Goal: Task Accomplishment & Management: Complete application form

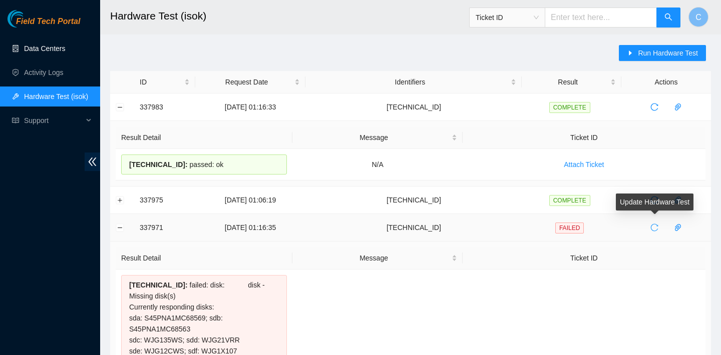
click at [656, 228] on icon "reload" at bounding box center [654, 228] width 8 height 8
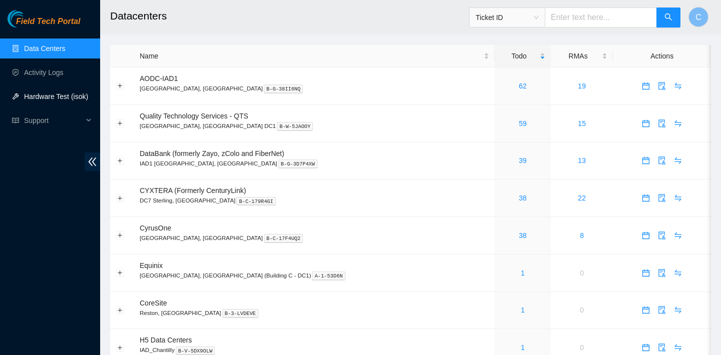
click at [78, 99] on link "Hardware Test (isok)" at bounding box center [56, 97] width 64 height 8
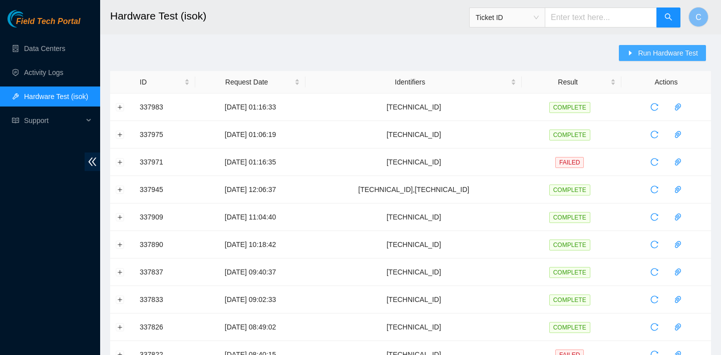
click at [672, 55] on span "Run Hardware Test" at bounding box center [668, 53] width 60 height 11
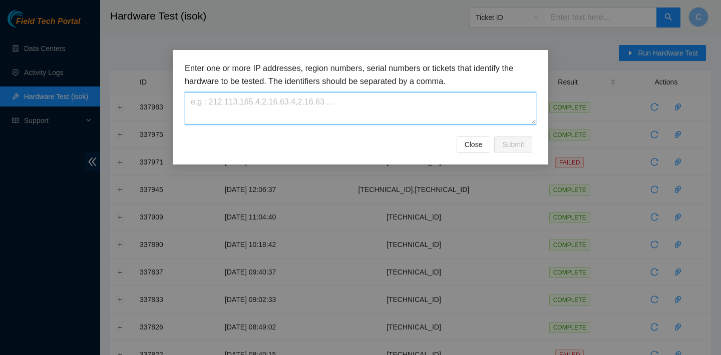
click at [409, 108] on textarea at bounding box center [360, 108] width 351 height 33
paste textarea "23.73.205.144"
type textarea "23.73.205.144"
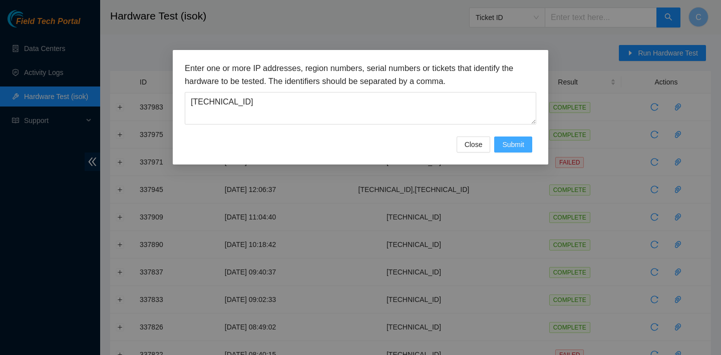
click at [512, 145] on span "Submit" at bounding box center [513, 144] width 22 height 11
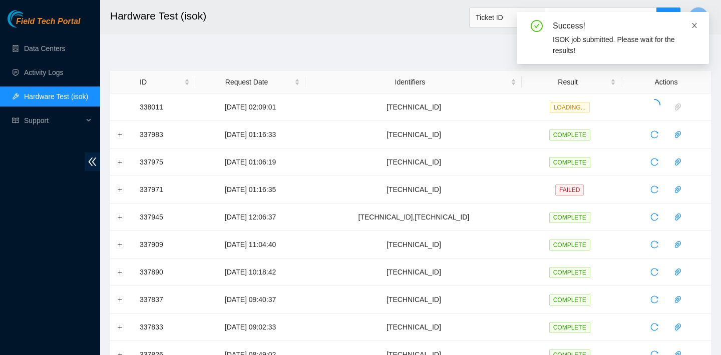
click at [693, 27] on icon "close" at bounding box center [694, 25] width 5 height 5
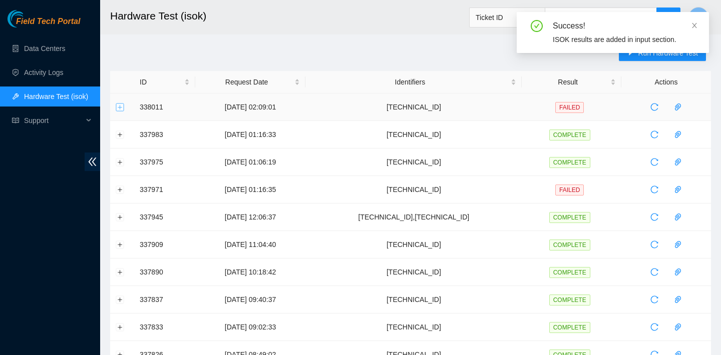
click at [117, 111] on button "Expand row" at bounding box center [120, 107] width 8 height 8
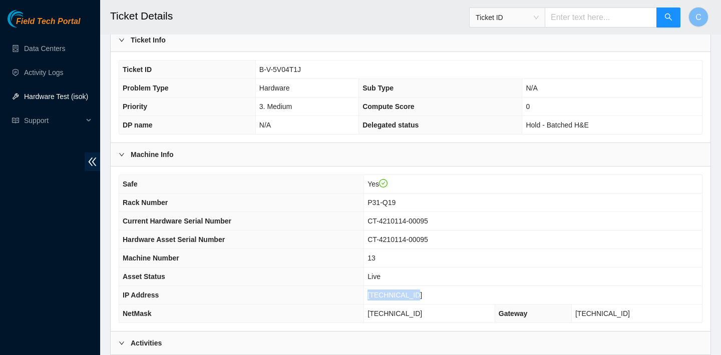
scroll to position [8, 0]
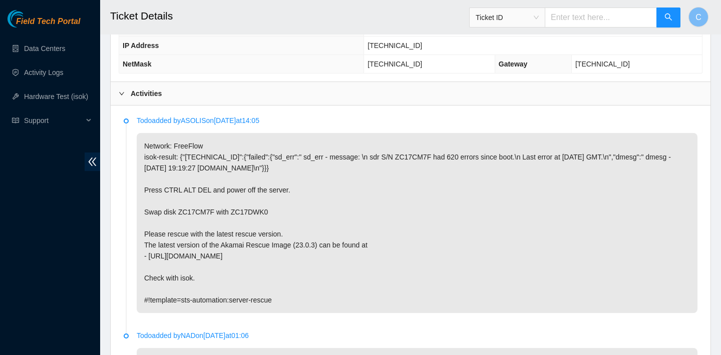
scroll to position [836, 0]
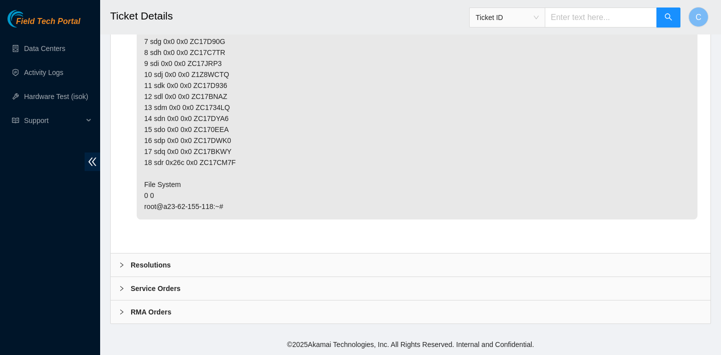
click at [365, 259] on div "Resolutions" at bounding box center [411, 265] width 600 height 23
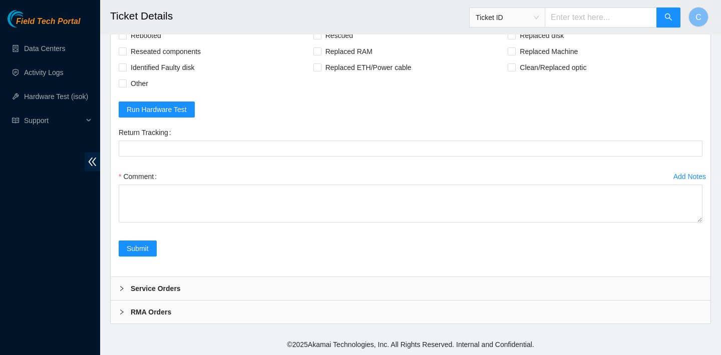
scroll to position [1035, 0]
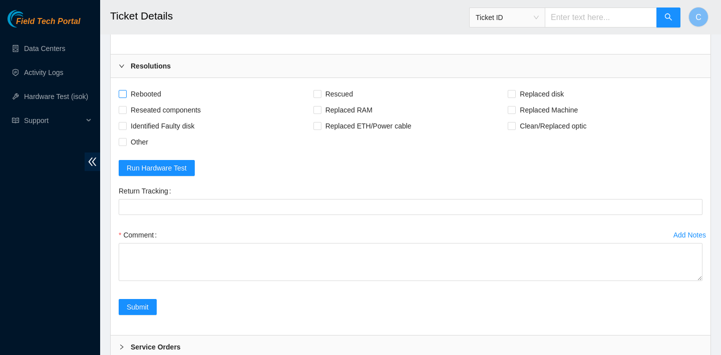
click at [153, 93] on span "Rebooted" at bounding box center [146, 94] width 39 height 16
click at [126, 93] on input "Rebooted" at bounding box center [122, 93] width 7 height 7
checkbox input "true"
click at [183, 108] on span "Reseated components" at bounding box center [166, 110] width 78 height 16
click at [126, 108] on input "Reseated components" at bounding box center [122, 109] width 7 height 7
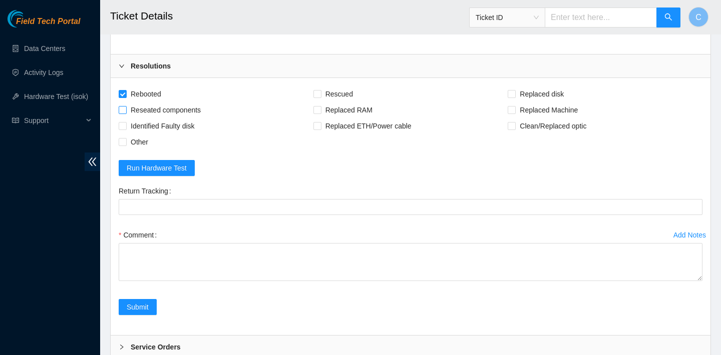
checkbox input "true"
click at [347, 93] on span "Rescued" at bounding box center [339, 94] width 36 height 16
click at [320, 93] on input "Rescued" at bounding box center [316, 93] width 7 height 7
checkbox input "true"
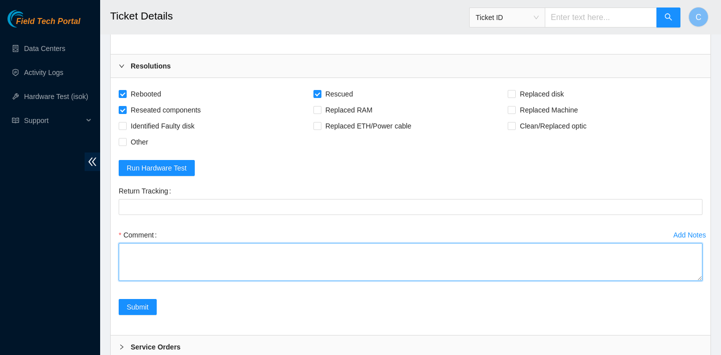
click at [230, 260] on textarea "Comment" at bounding box center [411, 262] width 584 height 38
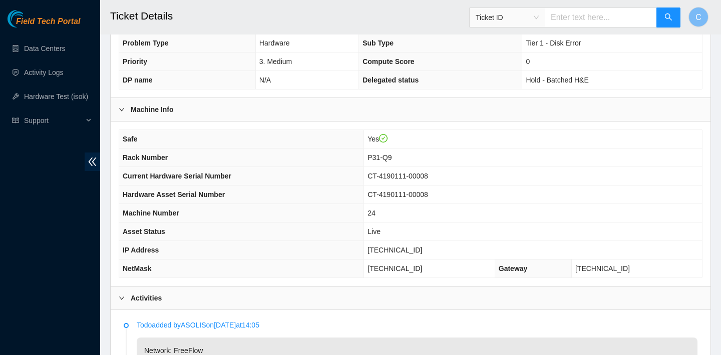
scroll to position [238, 0]
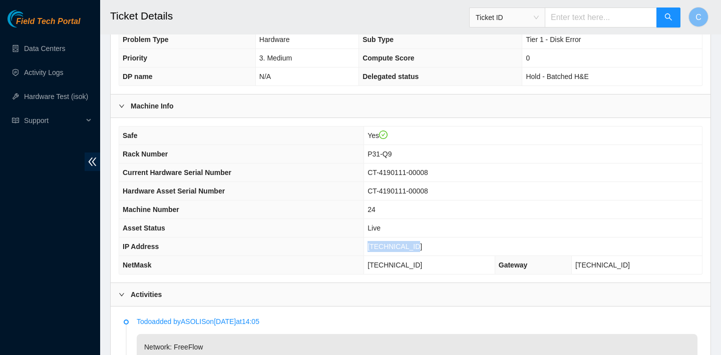
drag, startPoint x: 426, startPoint y: 244, endPoint x: 379, endPoint y: 243, distance: 47.1
click at [379, 243] on td "[TECHNICAL_ID]" at bounding box center [533, 247] width 338 height 19
copy span "[TECHNICAL_ID]"
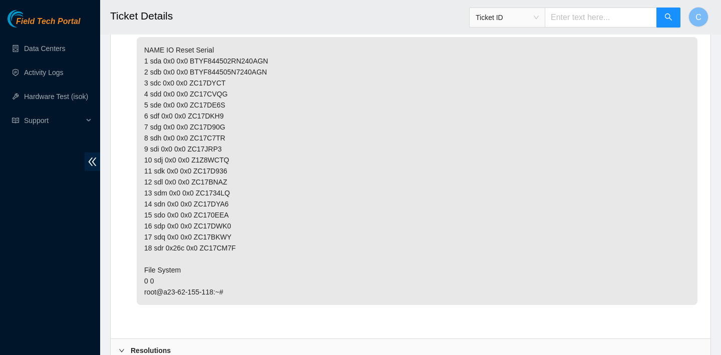
scroll to position [1094, 0]
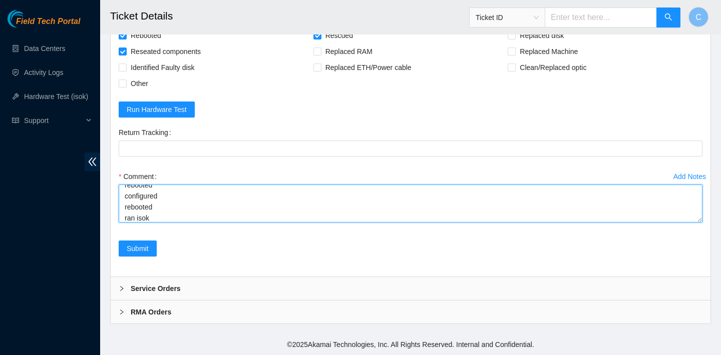
click at [196, 220] on textarea "verified SN swapped disks rebooted rescued rebooted configured rebooted ran isok" at bounding box center [411, 204] width 584 height 38
paste textarea "23.62.155.118 : passed: ok"
type textarea "verified SN swapped disks rebooted rescued rebooted configured rebooted ran iso…"
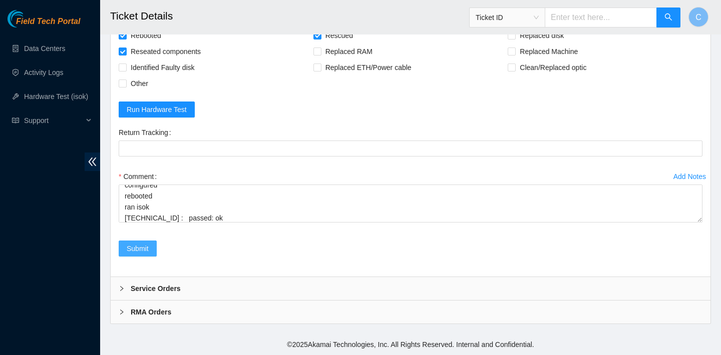
click at [153, 243] on button "Submit" at bounding box center [138, 249] width 38 height 16
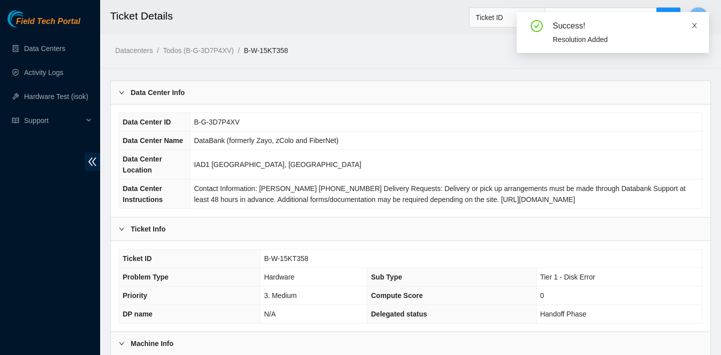
click at [697, 25] on icon "close" at bounding box center [694, 25] width 7 height 7
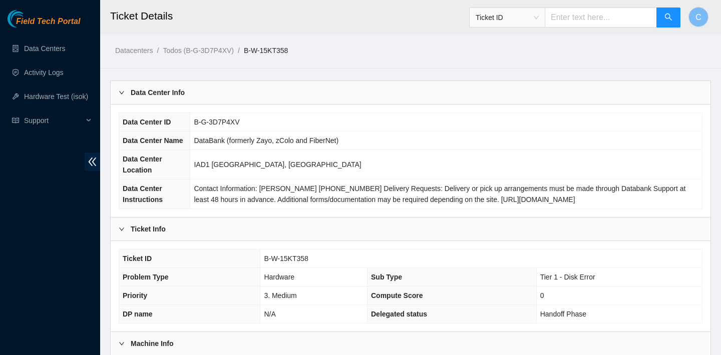
scroll to position [173, 0]
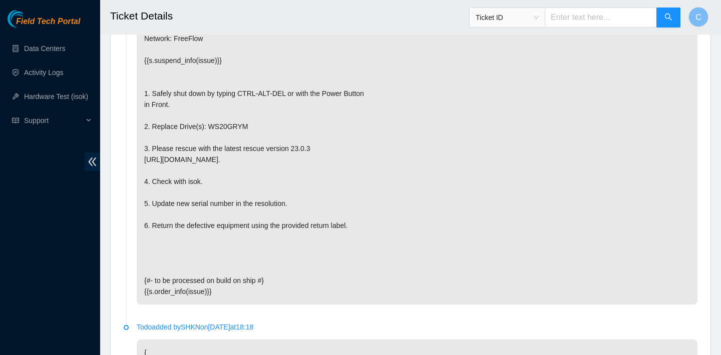
scroll to position [1935, 0]
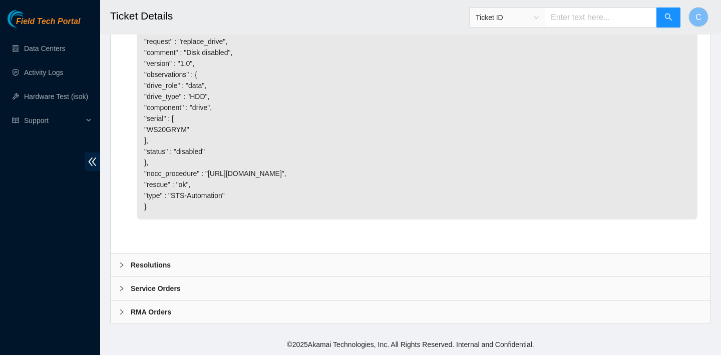
click at [165, 260] on b "Resolutions" at bounding box center [151, 265] width 40 height 11
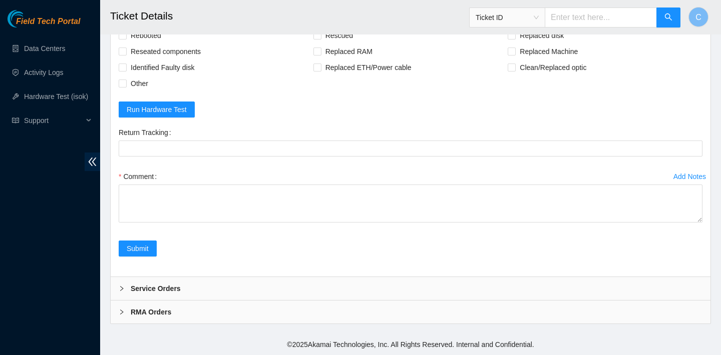
scroll to position [2164, 0]
click at [528, 44] on span "Replaced disk" at bounding box center [542, 36] width 52 height 16
click at [515, 39] on input "Replaced disk" at bounding box center [511, 35] width 7 height 7
checkbox input "true"
click at [328, 44] on span "Rescued" at bounding box center [339, 36] width 36 height 16
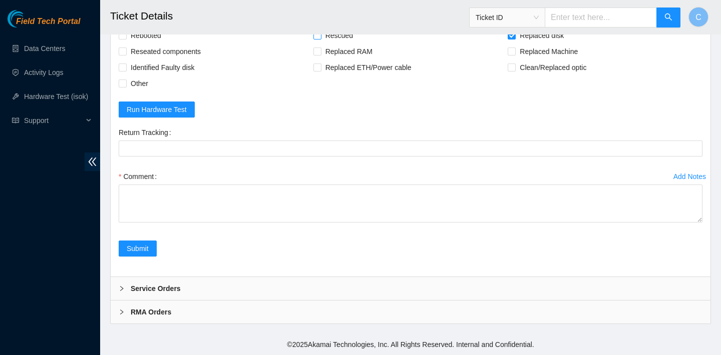
click at [320, 39] on input "Rescued" at bounding box center [316, 35] width 7 height 7
checkbox input "true"
click at [154, 44] on span "Rebooted" at bounding box center [146, 36] width 39 height 16
click at [126, 39] on input "Rebooted" at bounding box center [122, 35] width 7 height 7
checkbox input "true"
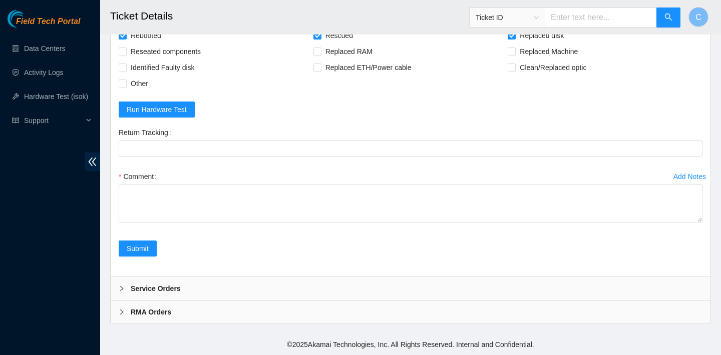
scroll to position [2193, 0]
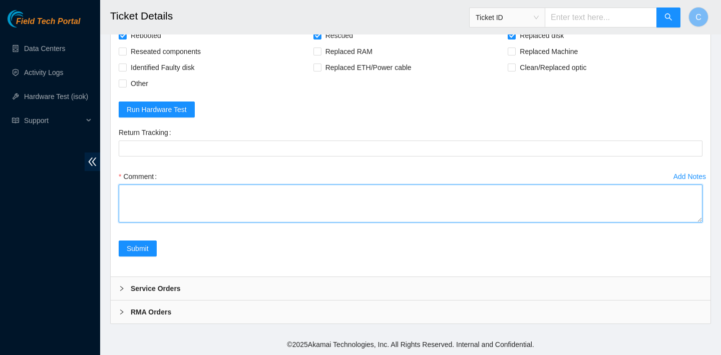
click at [166, 197] on textarea "Comment" at bounding box center [411, 204] width 584 height 38
type textarea "r"
click at [126, 216] on textarea "verified SN replaced old disk with new disk SN: Z1Z7M0LG" at bounding box center [411, 204] width 584 height 38
click at [289, 205] on textarea "verified SN replaced old disk with new disk SN: Z1Z7M0LG" at bounding box center [411, 204] width 584 height 38
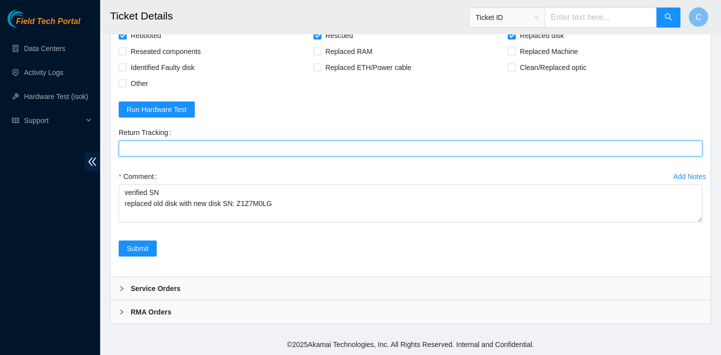
click at [512, 146] on Tracking "Return Tracking" at bounding box center [411, 149] width 584 height 16
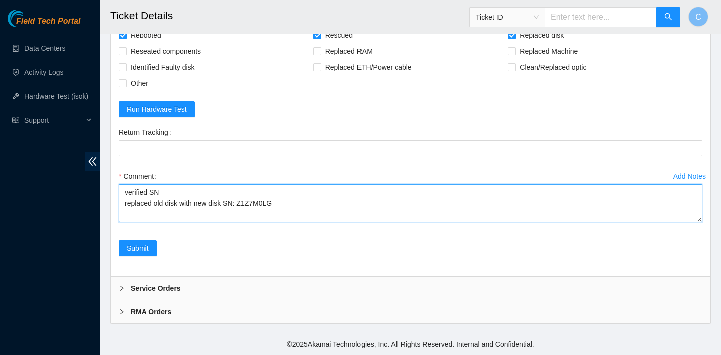
click at [289, 200] on textarea "verified SN replaced old disk with new disk SN: Z1Z7M0LG" at bounding box center [411, 204] width 584 height 38
type textarea "verified SN replaced old disk with new disk SN: Z1Z7M0LG rebooted rescued reboo…"
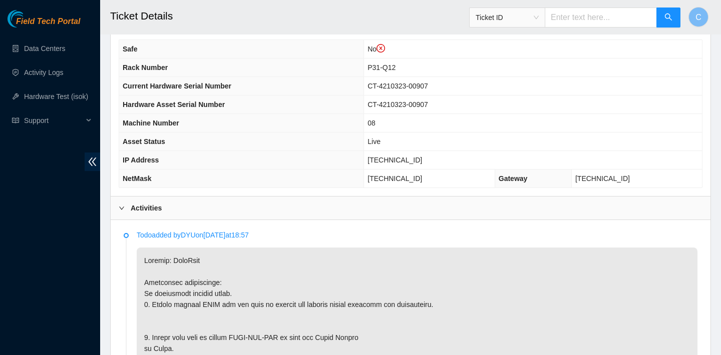
scroll to position [345, 0]
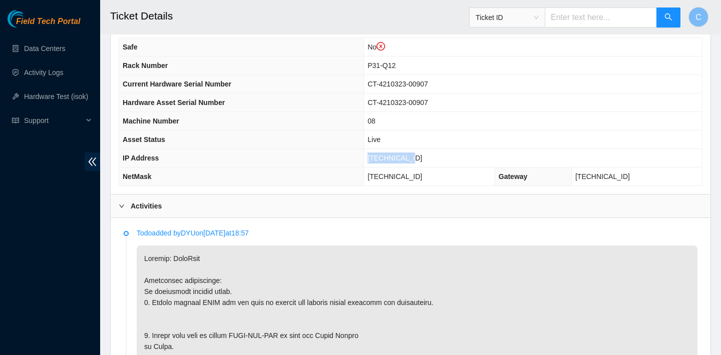
drag, startPoint x: 429, startPoint y: 157, endPoint x: 381, endPoint y: 154, distance: 47.6
click at [381, 154] on td "23.205.69.38" at bounding box center [533, 158] width 338 height 19
copy span "23.205.69.38"
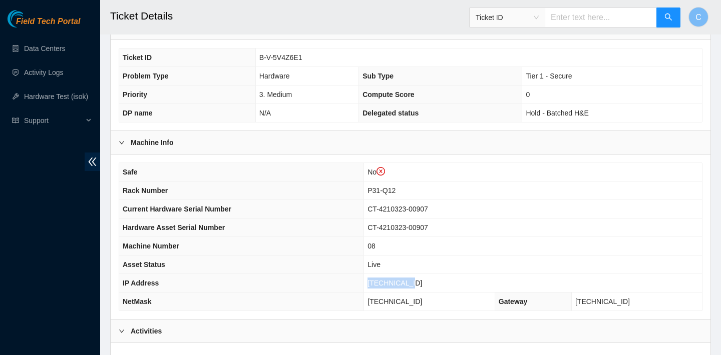
scroll to position [213, 0]
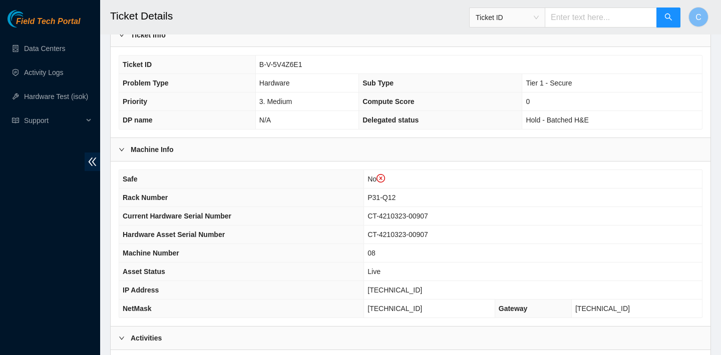
click at [315, 252] on th "Machine Number" at bounding box center [241, 253] width 245 height 19
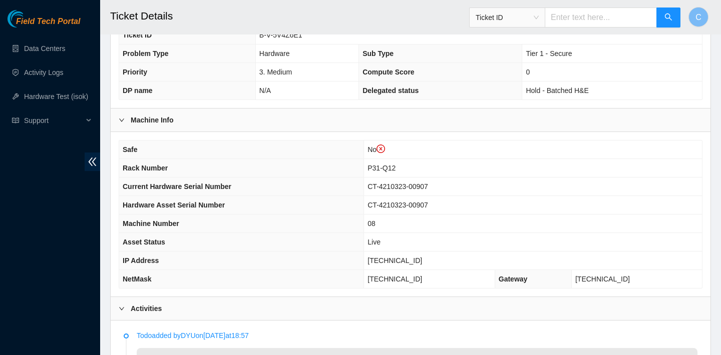
scroll to position [231, 0]
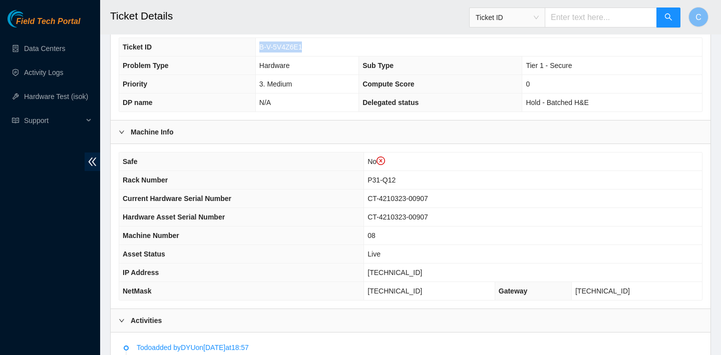
drag, startPoint x: 310, startPoint y: 48, endPoint x: 259, endPoint y: 47, distance: 51.6
click at [259, 47] on td "B-V-5V4Z6E1" at bounding box center [478, 47] width 447 height 19
copy span "B-V-5V4Z6E1"
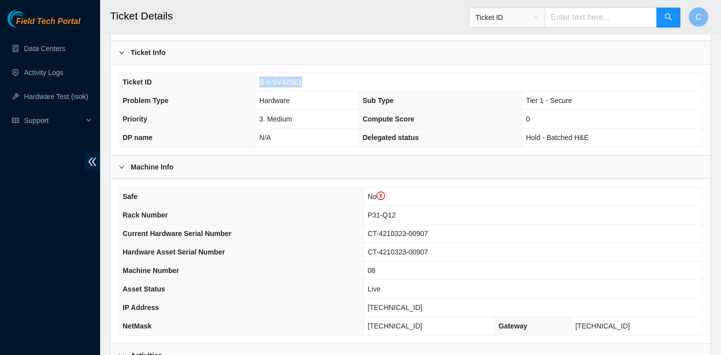
scroll to position [196, 0]
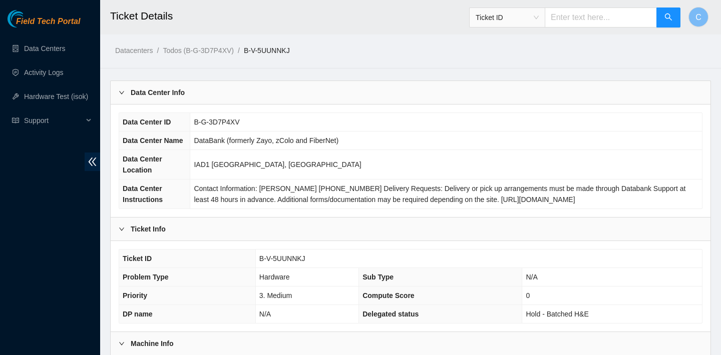
scroll to position [464, 0]
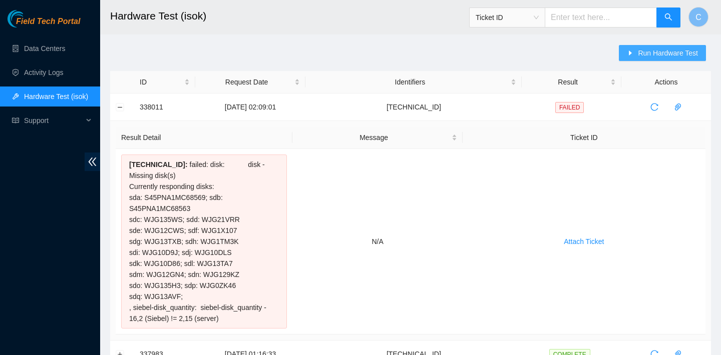
click at [634, 56] on button "Run Hardware Test" at bounding box center [662, 53] width 87 height 16
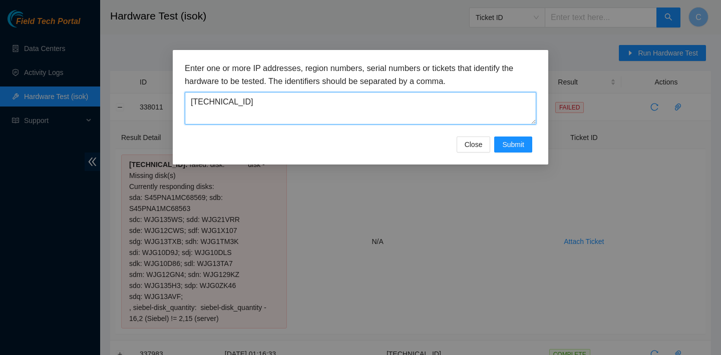
click at [428, 103] on textarea "[TECHNICAL_ID]" at bounding box center [360, 108] width 351 height 33
drag, startPoint x: 281, startPoint y: 102, endPoint x: 141, endPoint y: 93, distance: 140.5
click at [141, 93] on div "Enter one or more IP addresses, region numbers, serial numbers or tickets that …" at bounding box center [360, 177] width 721 height 355
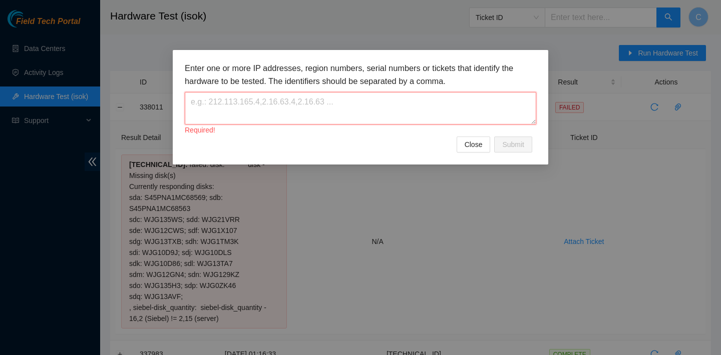
paste textarea "23.62.155.118"
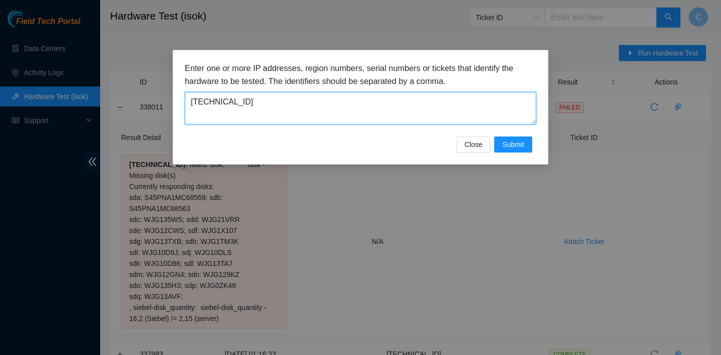
type textarea "23.62.155.118"
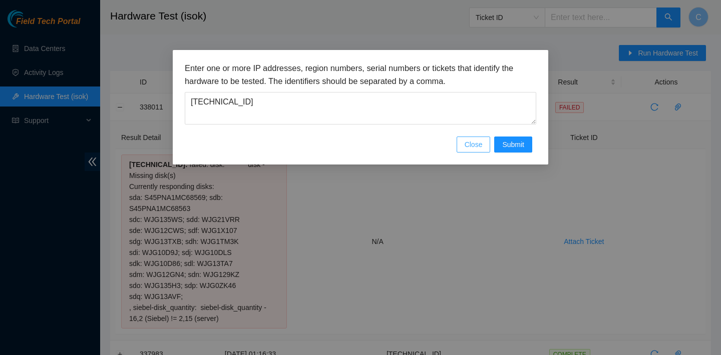
click at [469, 141] on span "Close" at bounding box center [474, 144] width 18 height 11
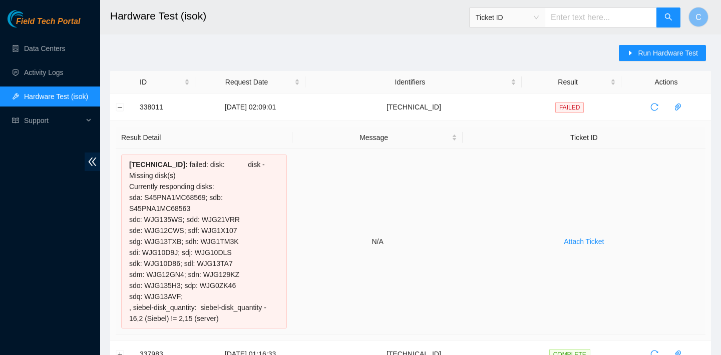
drag, startPoint x: 128, startPoint y: 163, endPoint x: 272, endPoint y: 322, distance: 215.1
click at [272, 322] on div "23.73.205.144 : failed: disk: disk - Missing disk(s) Currently responding disks…" at bounding box center [204, 242] width 166 height 174
copy div "23.73.205.144 : failed: disk: disk - Missing disk(s) Currently responding disks…"
click at [636, 51] on button "Run Hardware Test" at bounding box center [662, 53] width 87 height 16
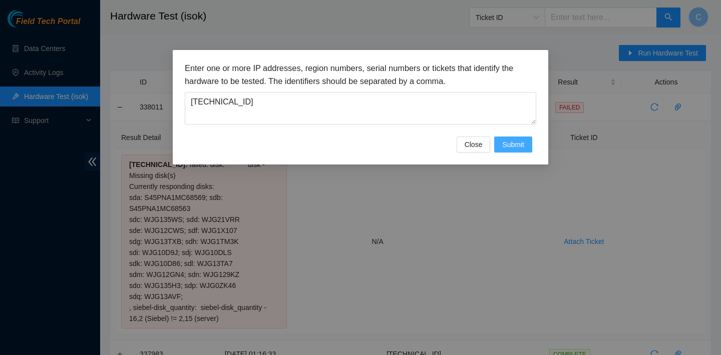
click at [523, 146] on span "Submit" at bounding box center [513, 144] width 22 height 11
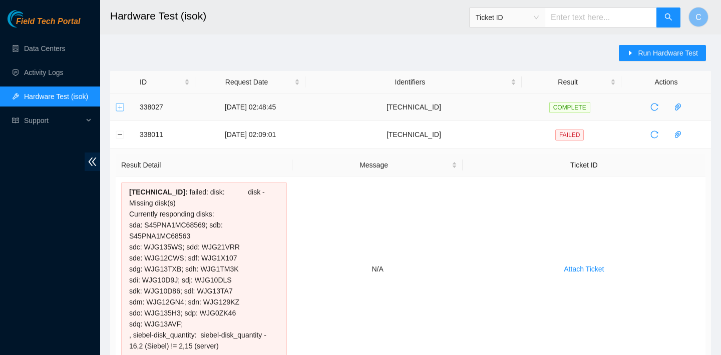
click at [120, 109] on button "Expand row" at bounding box center [120, 107] width 8 height 8
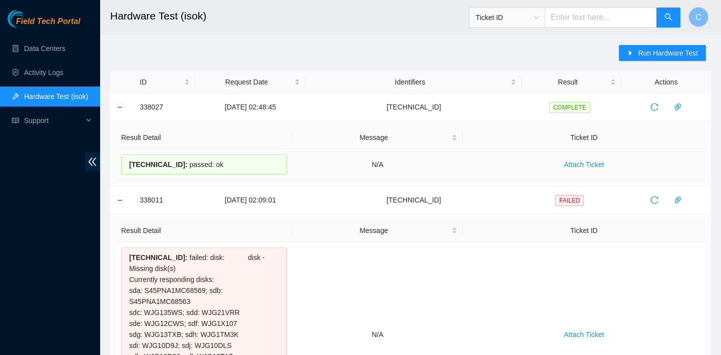
drag, startPoint x: 129, startPoint y: 163, endPoint x: 228, endPoint y: 163, distance: 99.1
click at [228, 163] on div "23.62.155.118 : passed: ok" at bounding box center [204, 165] width 166 height 20
copy div "23.62.155.118 : passed: ok"
click at [120, 201] on button "Collapse row" at bounding box center [120, 200] width 8 height 8
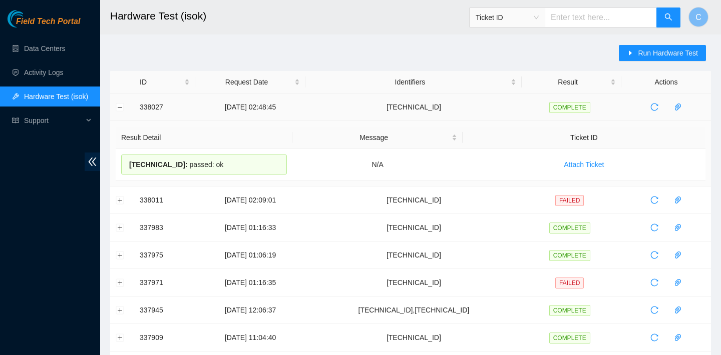
click at [119, 112] on td at bounding box center [122, 108] width 24 height 28
click at [120, 109] on button "Collapse row" at bounding box center [120, 107] width 8 height 8
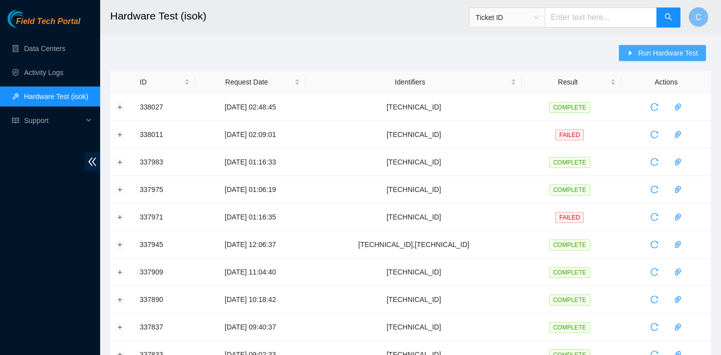
click at [650, 53] on span "Run Hardware Test" at bounding box center [668, 53] width 60 height 11
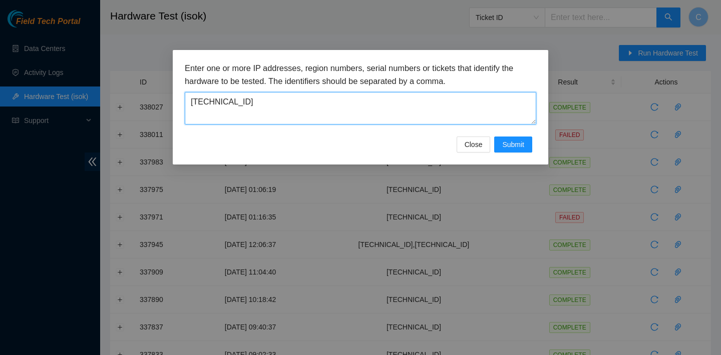
drag, startPoint x: 271, startPoint y: 101, endPoint x: 184, endPoint y: 98, distance: 87.2
click at [184, 98] on div "Enter one or more IP addresses, region numbers, serial numbers or tickets that …" at bounding box center [360, 107] width 375 height 115
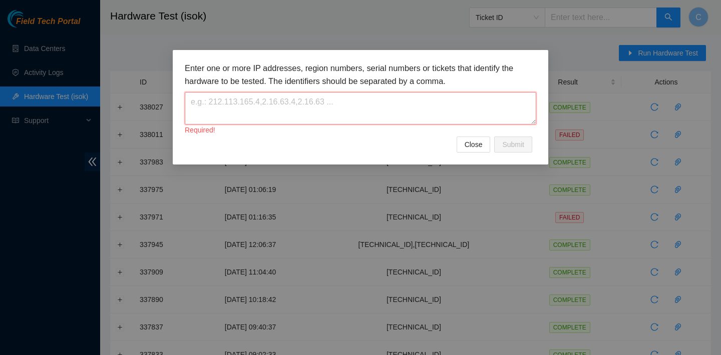
paste textarea "23.205.69.38"
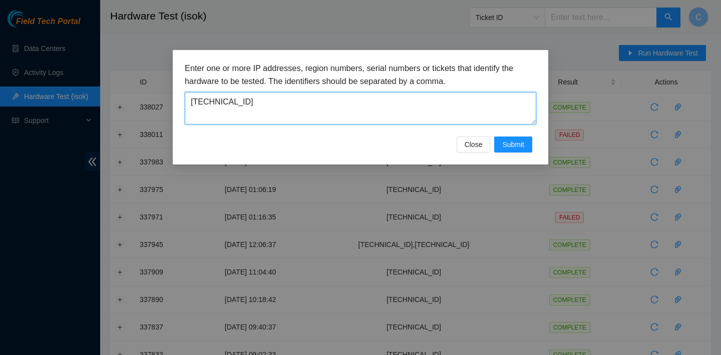
type textarea "23.205.69.38"
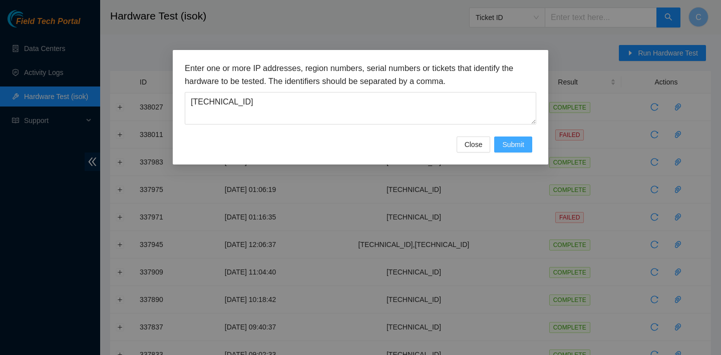
click at [521, 151] on button "Submit" at bounding box center [513, 145] width 38 height 16
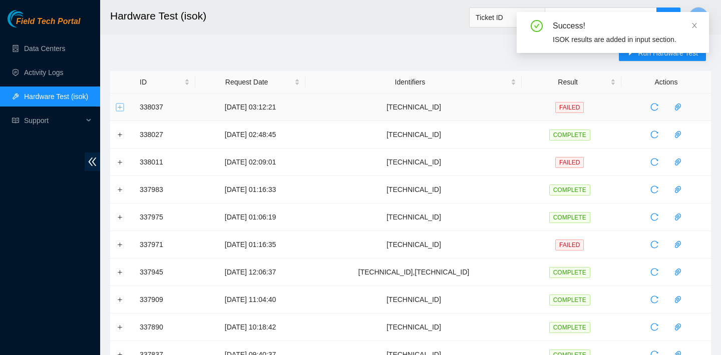
click at [120, 107] on button "Expand row" at bounding box center [120, 107] width 8 height 8
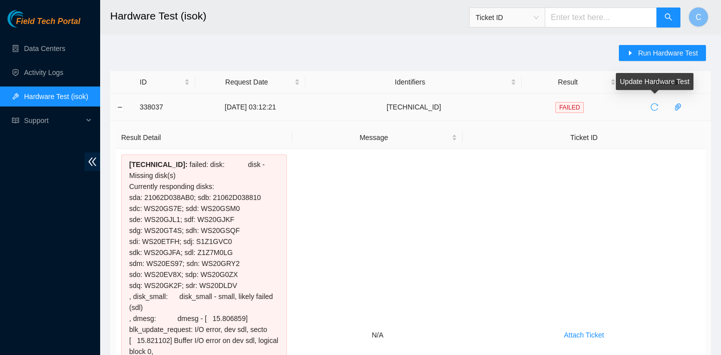
click at [652, 105] on icon "reload" at bounding box center [654, 107] width 8 height 8
click at [655, 106] on icon "reload" at bounding box center [654, 107] width 8 height 8
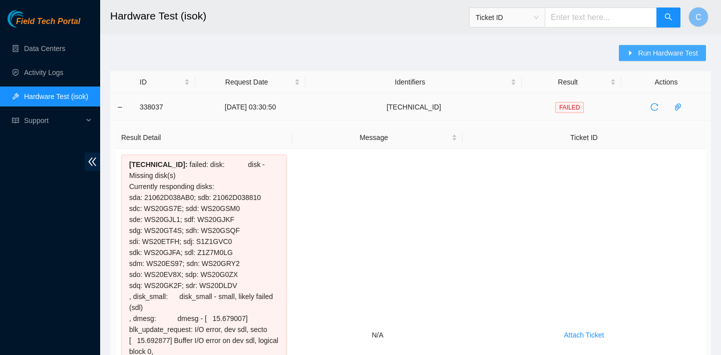
click at [644, 51] on span "Run Hardware Test" at bounding box center [668, 53] width 60 height 11
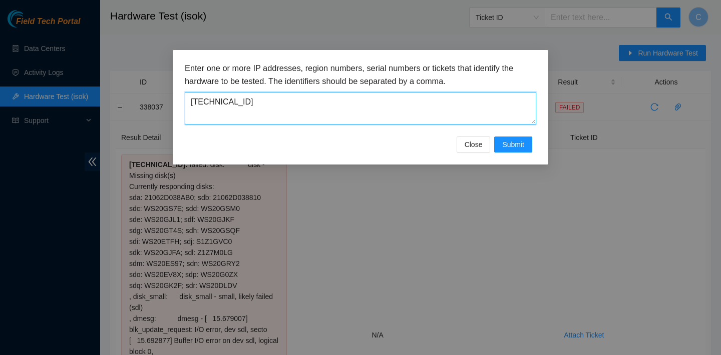
drag, startPoint x: 418, startPoint y: 106, endPoint x: 205, endPoint y: 85, distance: 214.2
click at [205, 85] on div "Enter one or more IP addresses, region numbers, serial numbers or tickets that …" at bounding box center [360, 93] width 351 height 63
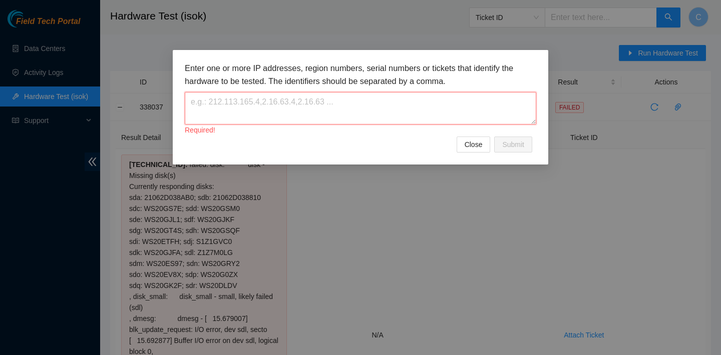
paste textarea "[TECHNICAL_ID]"
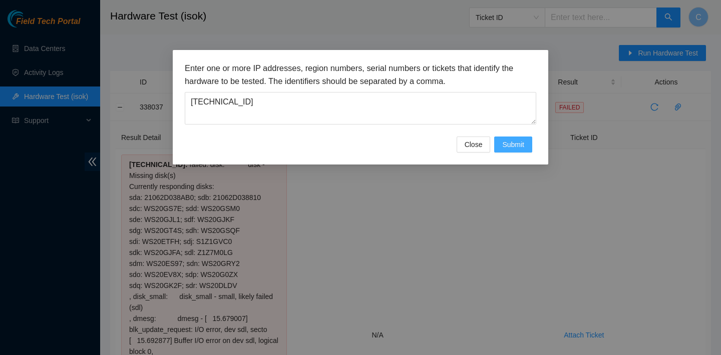
click at [515, 140] on span "Submit" at bounding box center [513, 144] width 22 height 11
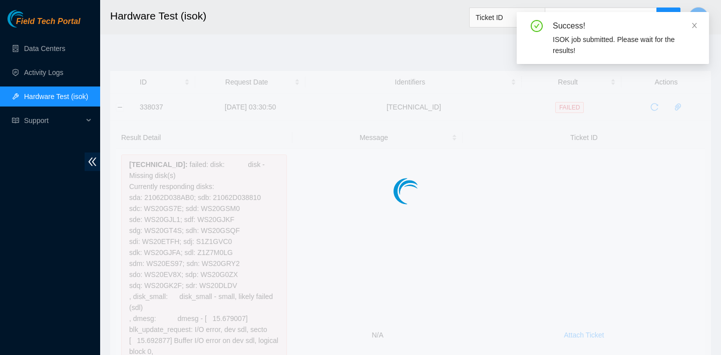
click at [121, 107] on div at bounding box center [410, 171] width 601 height 200
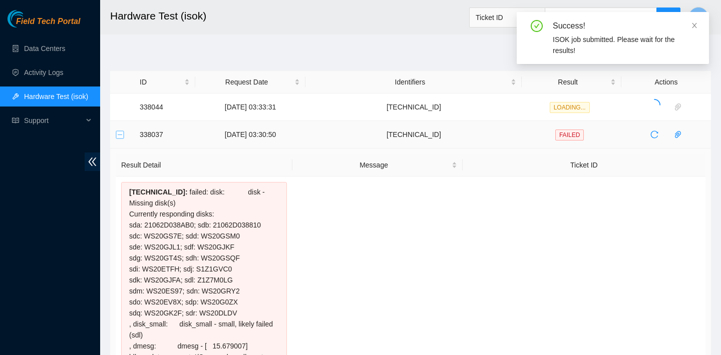
click at [120, 137] on button "Collapse row" at bounding box center [120, 135] width 8 height 8
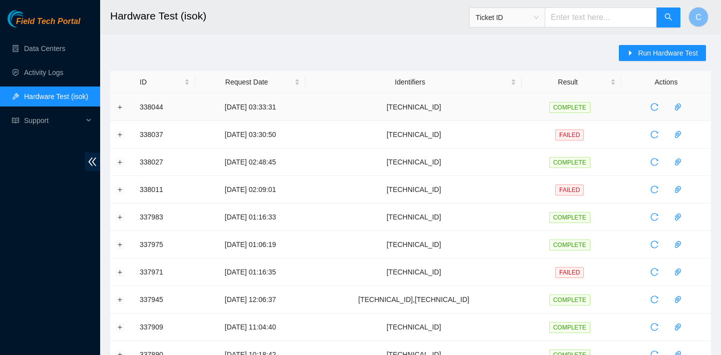
click at [117, 102] on td at bounding box center [122, 108] width 24 height 28
click at [119, 103] on button "Expand row" at bounding box center [120, 107] width 8 height 8
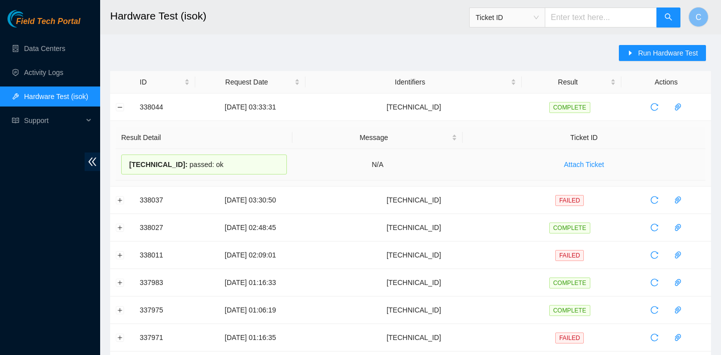
drag, startPoint x: 231, startPoint y: 164, endPoint x: 131, endPoint y: 163, distance: 100.1
click at [131, 163] on div "23.205.69.33 : passed: ok" at bounding box center [204, 165] width 166 height 20
copy div "23.205.69.33 : passed: ok"
click at [664, 49] on span "Run Hardware Test" at bounding box center [668, 53] width 60 height 11
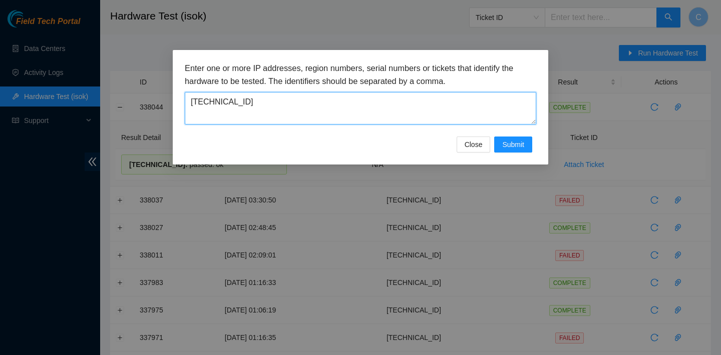
drag, startPoint x: 305, startPoint y: 112, endPoint x: 194, endPoint y: 98, distance: 112.0
click at [194, 98] on textarea "[TECHNICAL_ID]" at bounding box center [360, 108] width 351 height 33
type textarea "2"
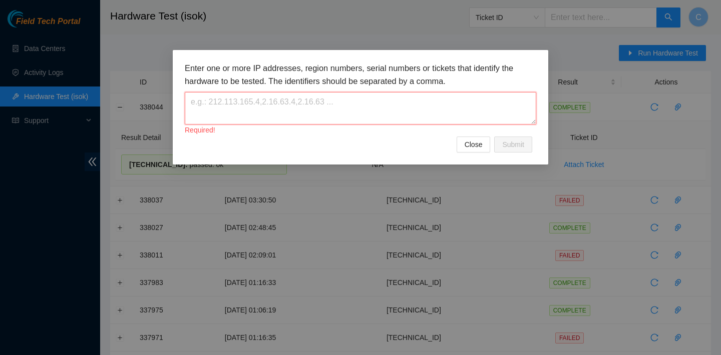
paste textarea "23.62.155.113"
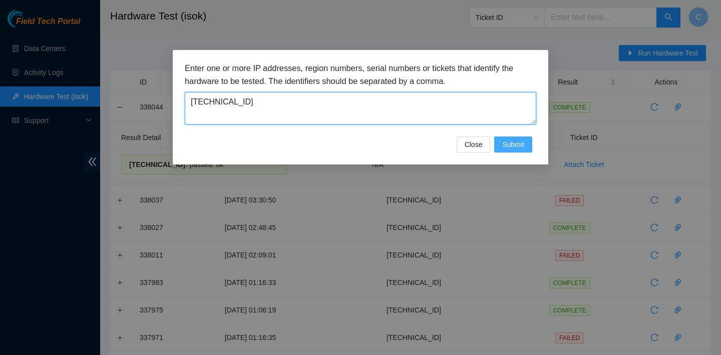
type textarea "23.62.155.113"
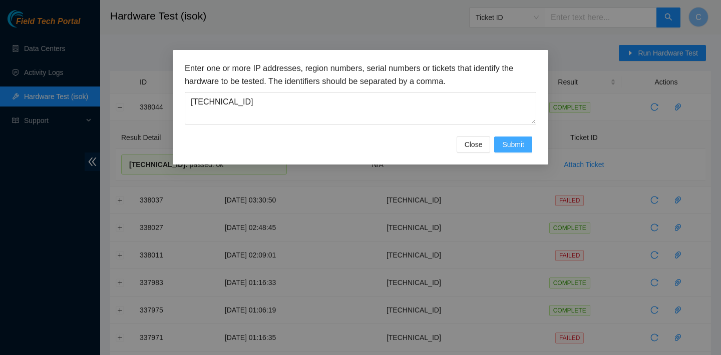
click at [516, 145] on span "Submit" at bounding box center [513, 144] width 22 height 11
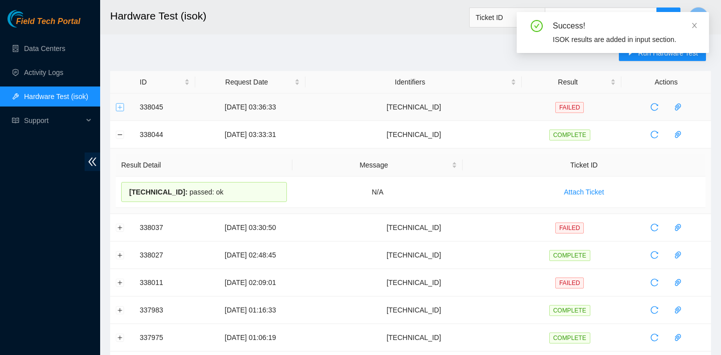
click at [120, 109] on button "Expand row" at bounding box center [120, 107] width 8 height 8
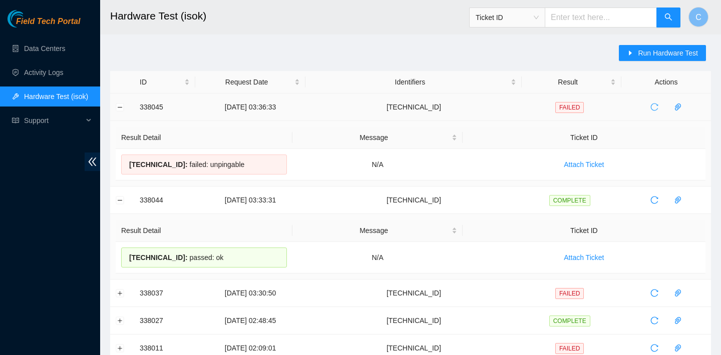
click at [658, 106] on icon "reload" at bounding box center [654, 107] width 8 height 8
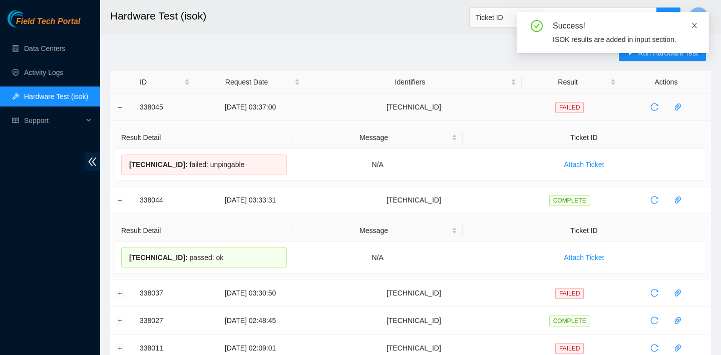
click at [691, 25] on icon "close" at bounding box center [694, 25] width 7 height 7
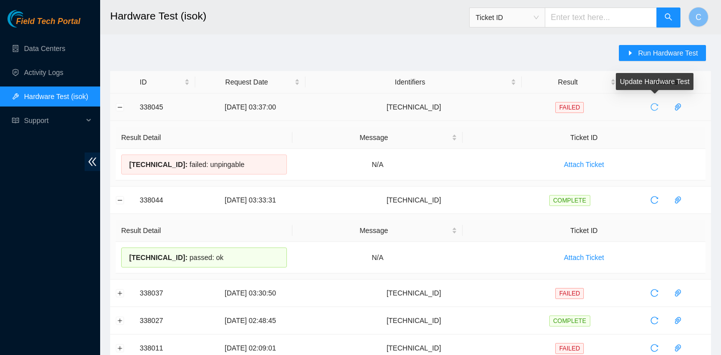
click at [653, 109] on icon "reload" at bounding box center [654, 107] width 8 height 8
click at [652, 106] on span "reload" at bounding box center [654, 107] width 15 height 8
click at [653, 101] on button "button" at bounding box center [654, 107] width 16 height 16
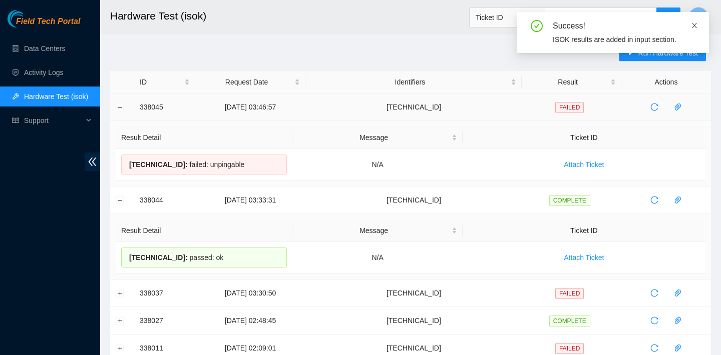
click at [695, 24] on icon "close" at bounding box center [694, 25] width 5 height 5
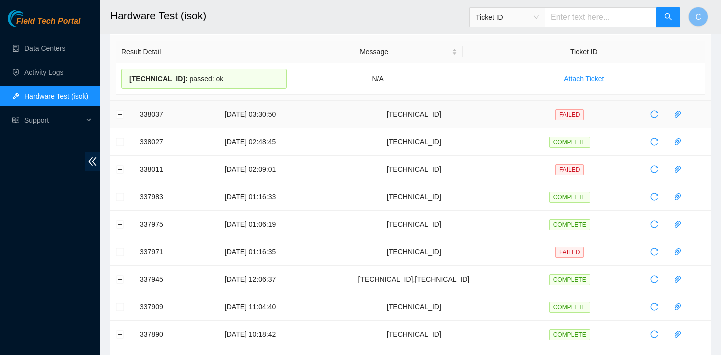
scroll to position [135, 0]
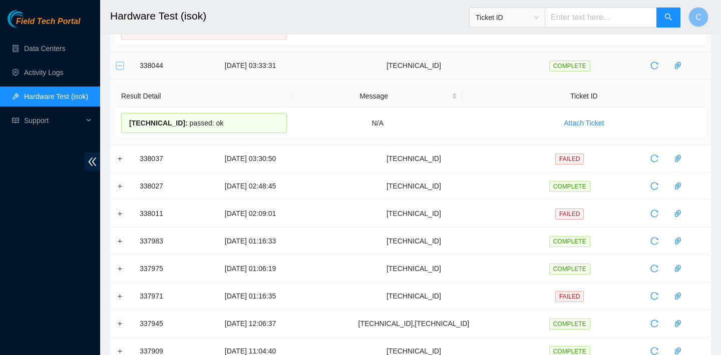
click at [121, 65] on button "Collapse row" at bounding box center [120, 66] width 8 height 8
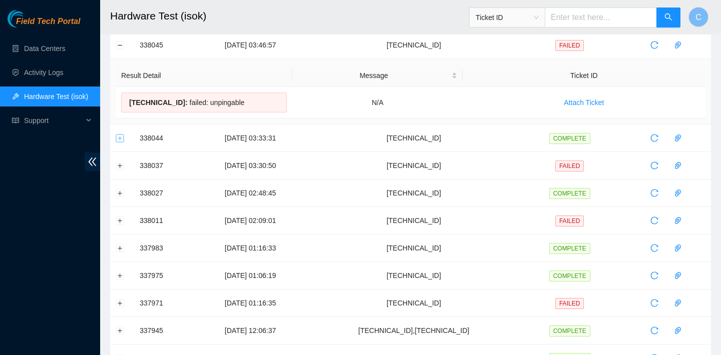
scroll to position [61, 0]
click at [119, 168] on button "Expand row" at bounding box center [120, 167] width 8 height 8
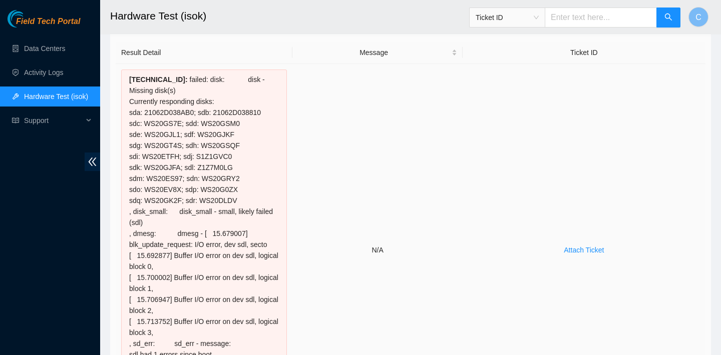
scroll to position [203, 0]
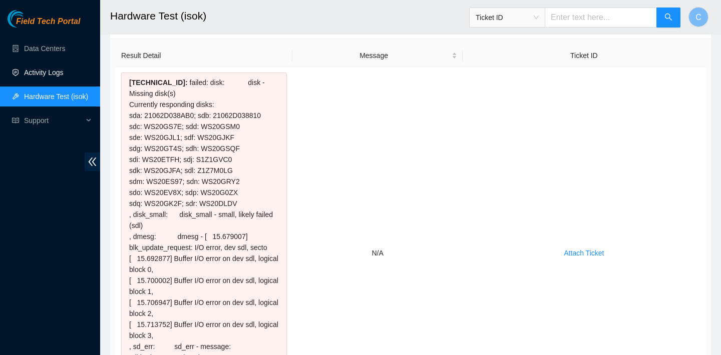
click at [53, 69] on link "Activity Logs" at bounding box center [44, 73] width 40 height 8
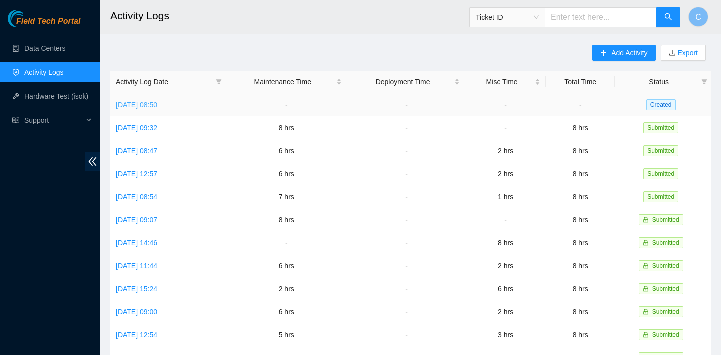
click at [157, 103] on link "Wed, 17 Sep 2025 08:50" at bounding box center [137, 105] width 42 height 8
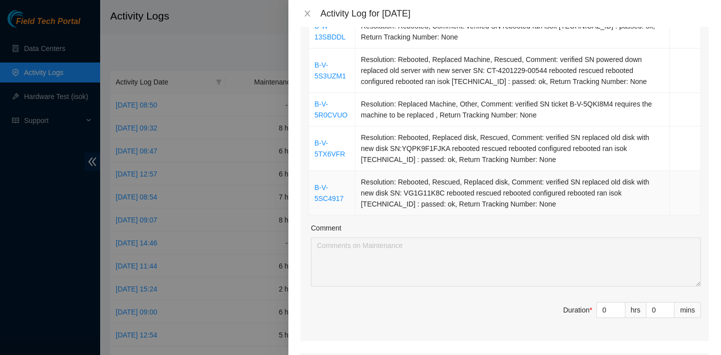
scroll to position [583, 0]
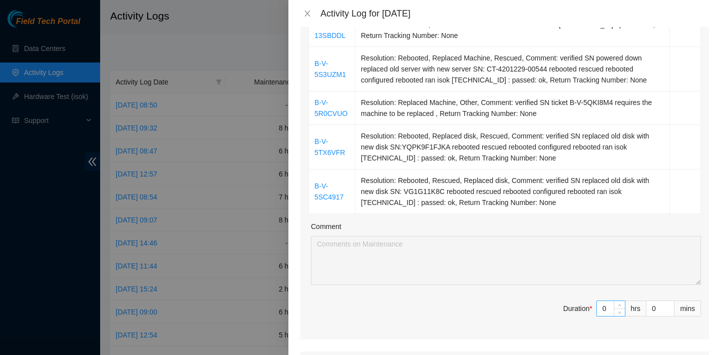
click at [611, 301] on input "0" at bounding box center [611, 308] width 28 height 15
type input "08"
type input "8"
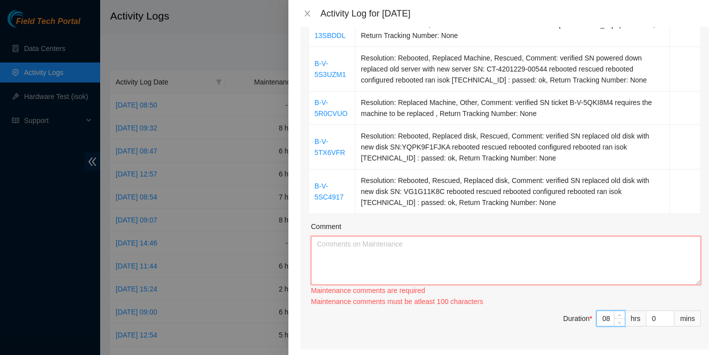
type input "8"
click at [561, 253] on textarea "Comment" at bounding box center [506, 260] width 390 height 49
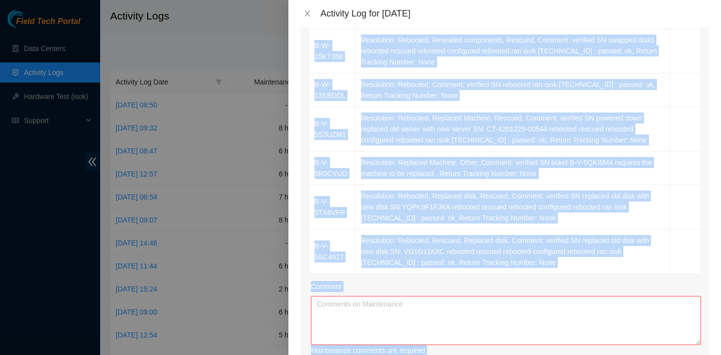
scroll to position [532, 0]
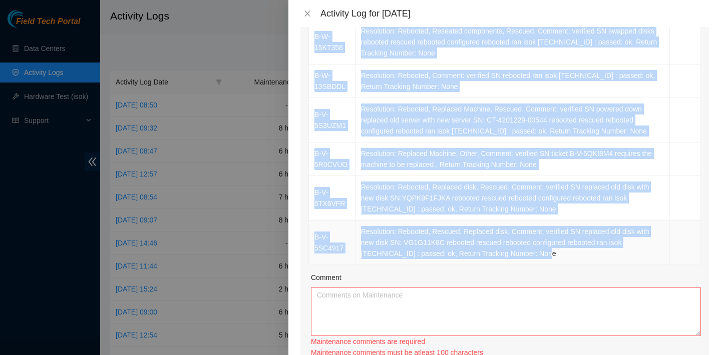
drag, startPoint x: 316, startPoint y: 77, endPoint x: 558, endPoint y: 238, distance: 291.0
copy tbody "B-W-12ZB9CF Resolution: Rebooted, Reseated components, Comment: verified SN pow…"
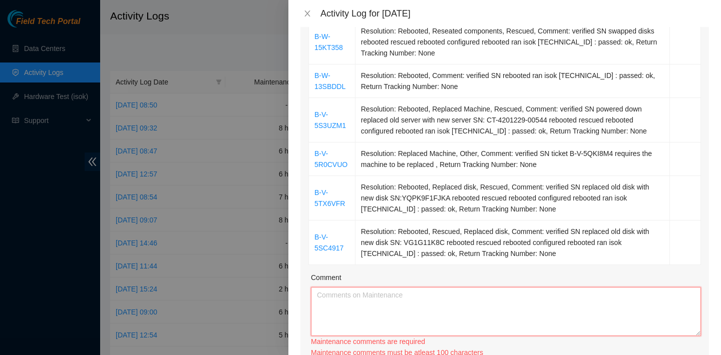
click at [486, 296] on textarea "Comment" at bounding box center [506, 311] width 390 height 49
paste textarea "B-W-12ZB9CF Resolution: Rebooted, Reseated components, Comment: verified SN pow…"
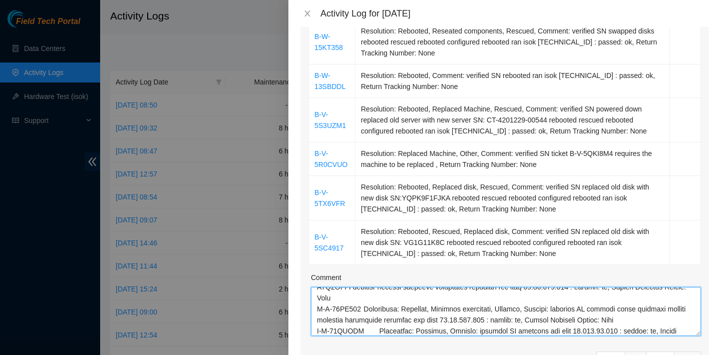
scroll to position [206, 0]
type textarea "B-W-12ZB9CF Resolution: Rebooted, Reseated components, Comment: verified SN pow…"
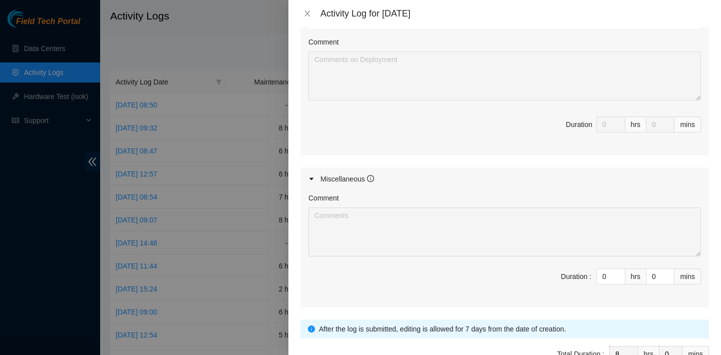
scroll to position [1026, 0]
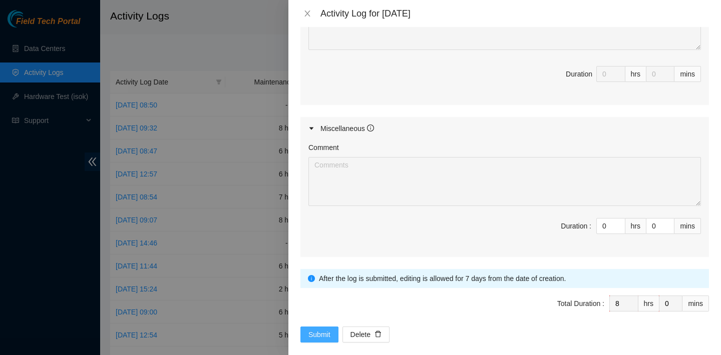
click at [323, 329] on span "Submit" at bounding box center [319, 334] width 22 height 11
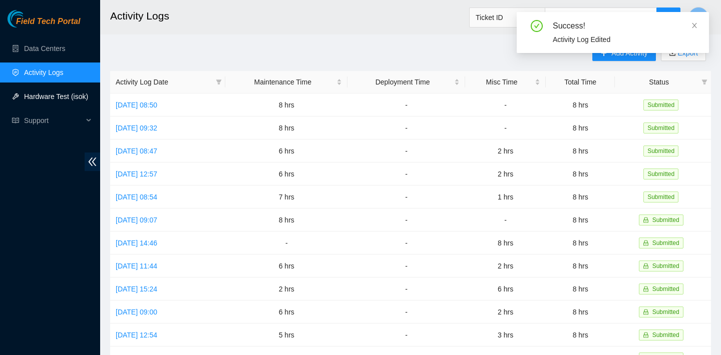
click at [56, 93] on link "Hardware Test (isok)" at bounding box center [56, 97] width 64 height 8
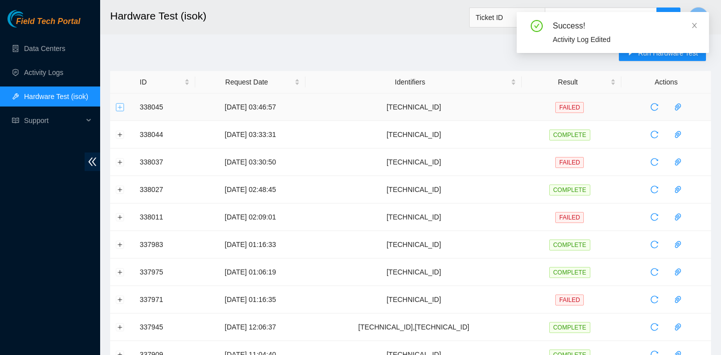
click at [118, 105] on button "Expand row" at bounding box center [120, 107] width 8 height 8
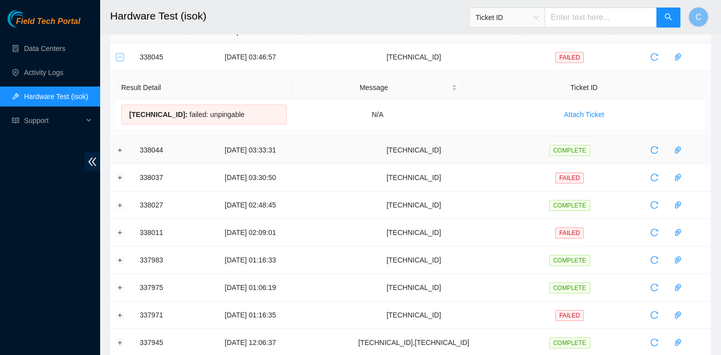
scroll to position [52, 0]
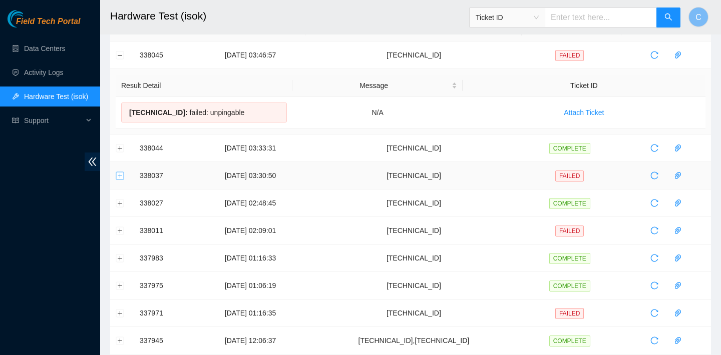
click at [120, 179] on button "Expand row" at bounding box center [120, 176] width 8 height 8
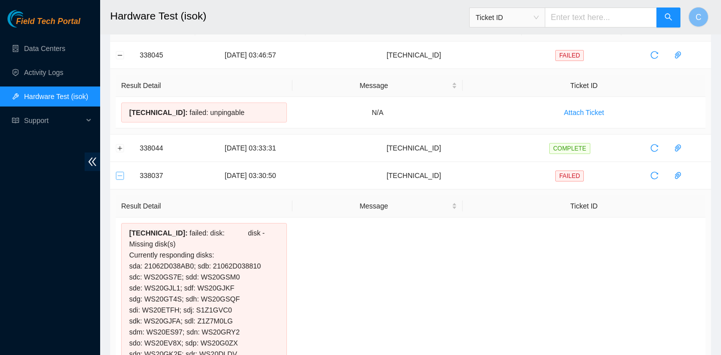
scroll to position [117, 0]
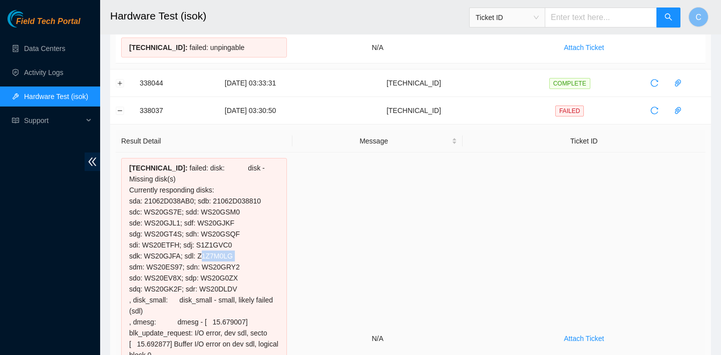
drag, startPoint x: 237, startPoint y: 254, endPoint x: 200, endPoint y: 254, distance: 36.5
click at [200, 254] on div "23.205.69.38 : failed: disk: disk - Missing disk(s) Currently responding disks:…" at bounding box center [204, 338] width 166 height 361
copy div "Z1Z7M0LG"
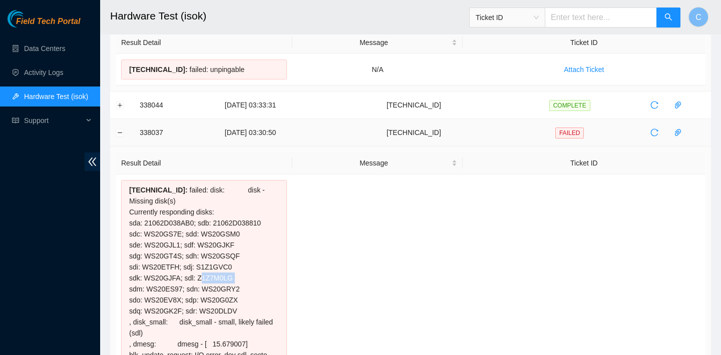
scroll to position [95, 0]
drag, startPoint x: 460, startPoint y: 134, endPoint x: 406, endPoint y: 134, distance: 53.6
click at [406, 134] on td "23.205.69.38" at bounding box center [413, 134] width 216 height 28
copy td "23.205.69.38"
click at [545, 18] on div "Ticket ID" at bounding box center [507, 18] width 75 height 16
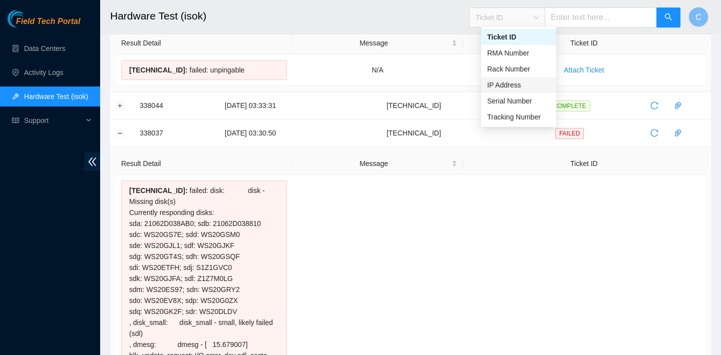
click at [528, 84] on div "IP Address" at bounding box center [518, 85] width 63 height 11
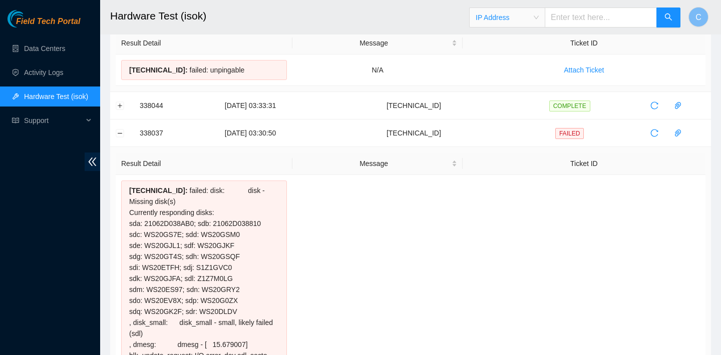
click at [586, 21] on input "text" at bounding box center [601, 18] width 112 height 20
paste input "23.205.69.38"
type input "23.205.69.38"
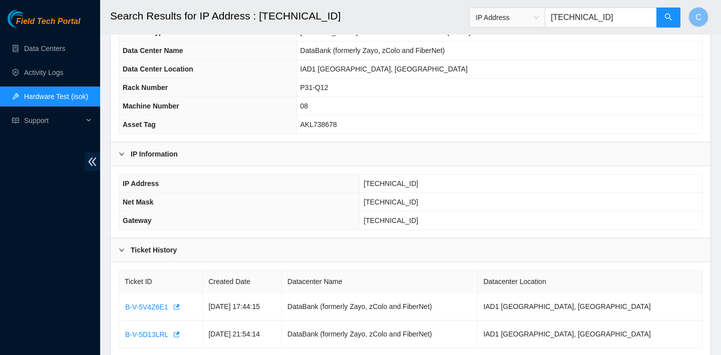
scroll to position [141, 0]
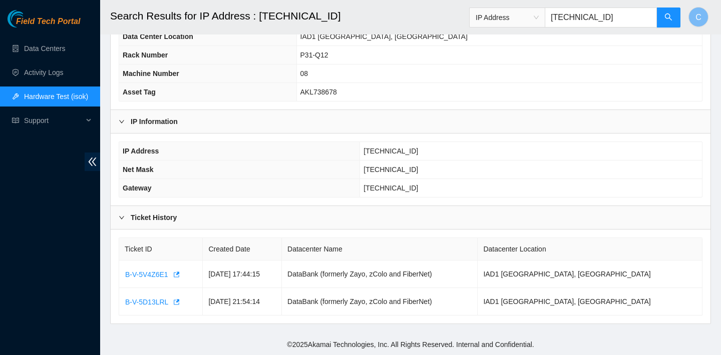
drag, startPoint x: 616, startPoint y: 16, endPoint x: 541, endPoint y: 13, distance: 75.1
click at [541, 13] on span "IP Address 23.205.69.38" at bounding box center [575, 18] width 212 height 20
paste input "B-W-14U7GGR"
type input "B-W-14U7GGR"
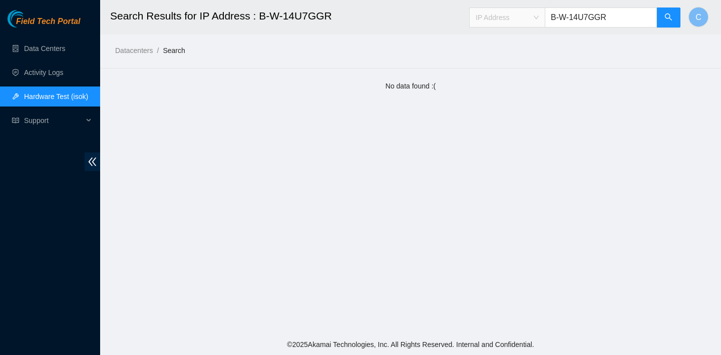
click at [539, 13] on span "IP Address" at bounding box center [507, 17] width 63 height 15
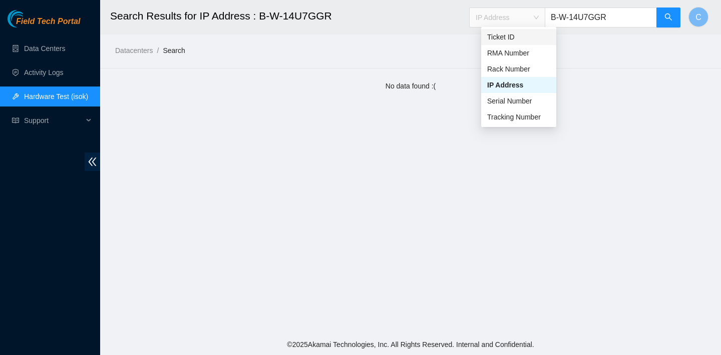
click at [525, 40] on div "Ticket ID" at bounding box center [518, 37] width 63 height 11
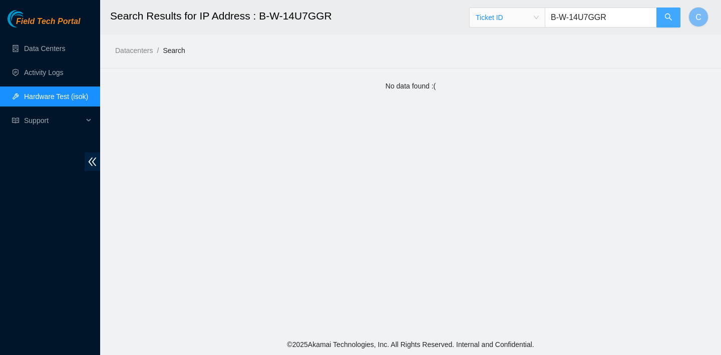
click at [661, 21] on button "button" at bounding box center [668, 18] width 24 height 20
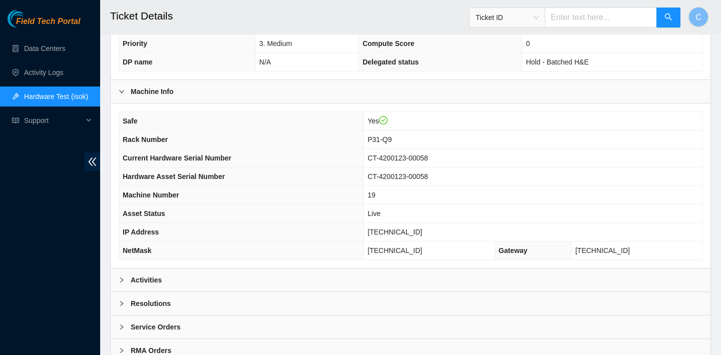
scroll to position [291, 0]
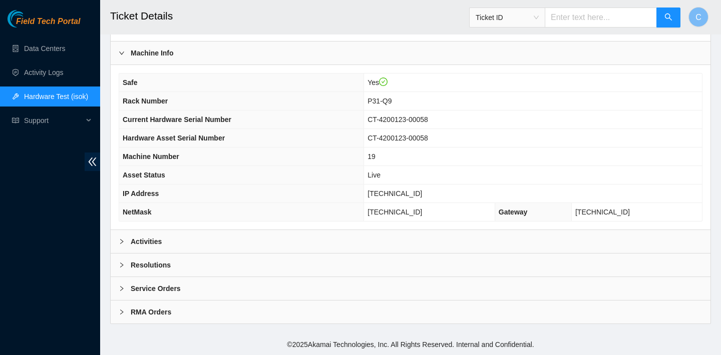
click at [178, 266] on div "Resolutions" at bounding box center [411, 265] width 600 height 23
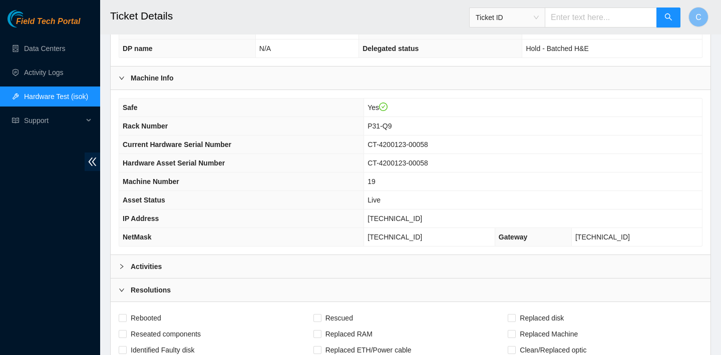
scroll to position [325, 0]
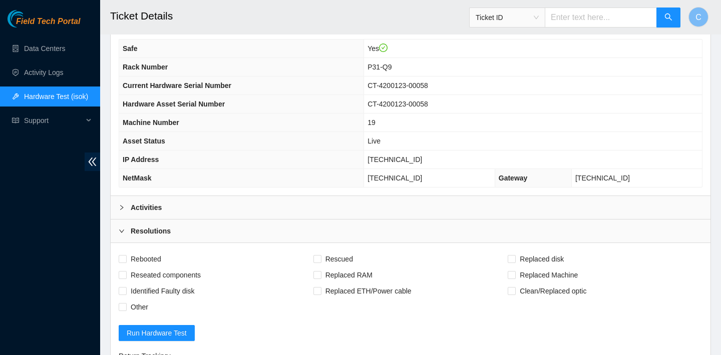
click at [159, 209] on b "Activities" at bounding box center [146, 207] width 31 height 11
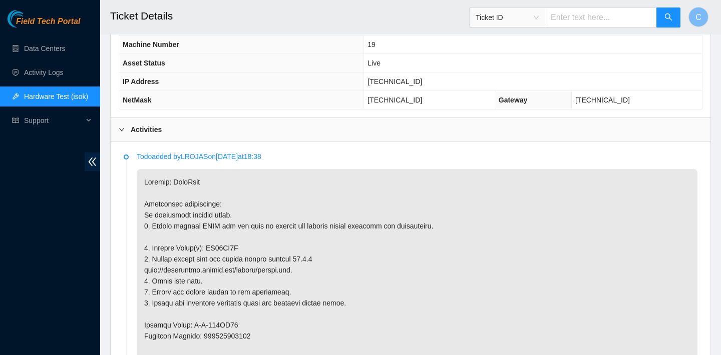
scroll to position [197, 0]
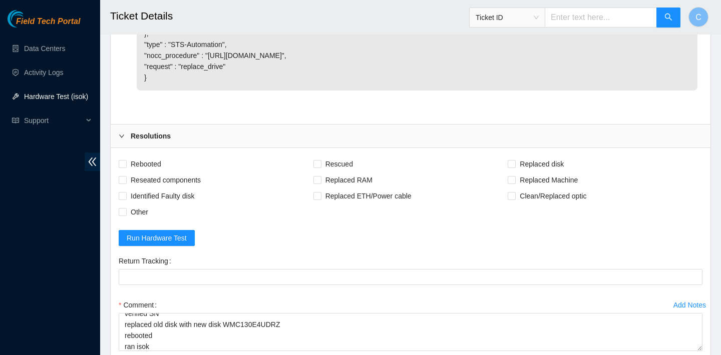
scroll to position [3436, 0]
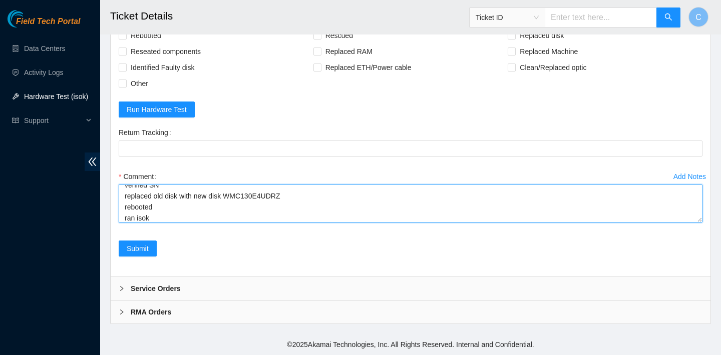
click at [173, 218] on textarea "verified SN replaced old disk with new disk WMC130E4UDRZ rebooted ran isok" at bounding box center [411, 204] width 584 height 38
paste textarea "[TECHNICAL_ID] : failed: disk: disk - Missing disk(s) Currently responding disk…"
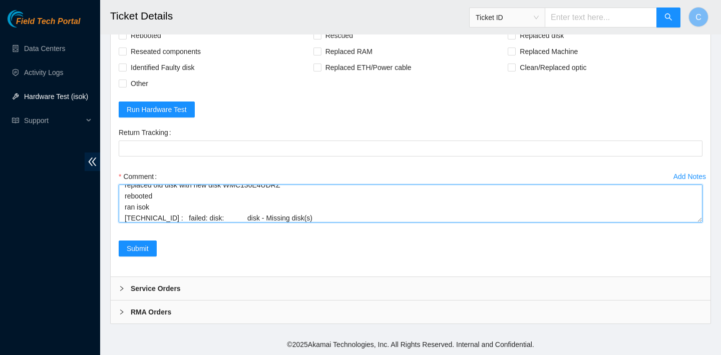
scroll to position [140, 0]
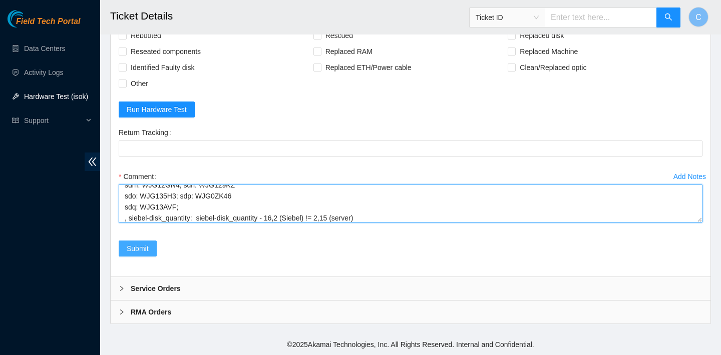
type textarea "verified SN replaced old disk with new disk WMC130E4UDRZ rebooted ran isok [TEC…"
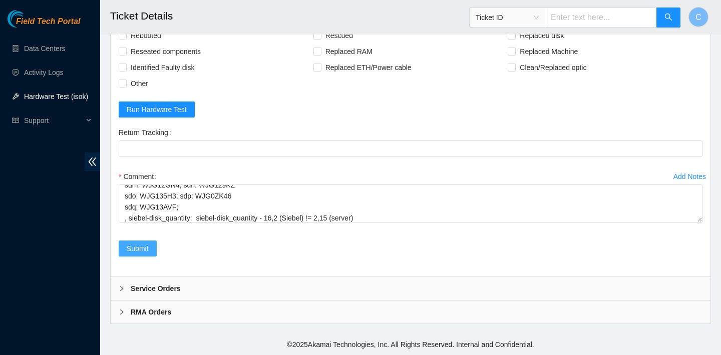
click at [128, 248] on span "Submit" at bounding box center [138, 248] width 22 height 11
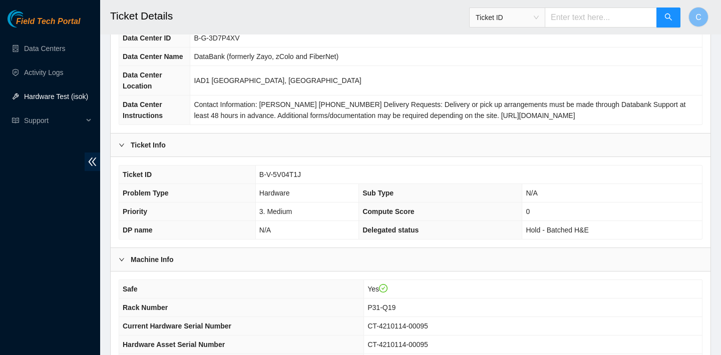
scroll to position [0, 0]
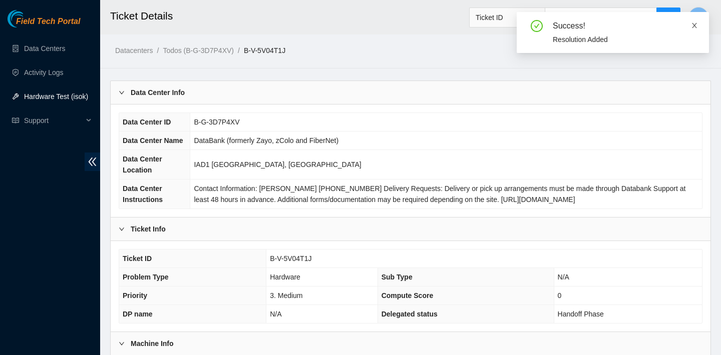
click at [693, 25] on icon "close" at bounding box center [694, 25] width 7 height 7
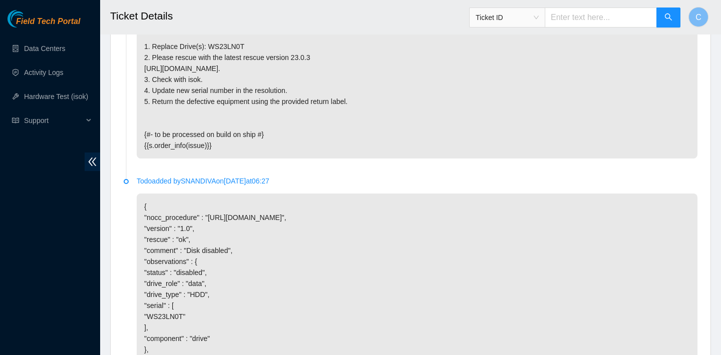
scroll to position [1737, 0]
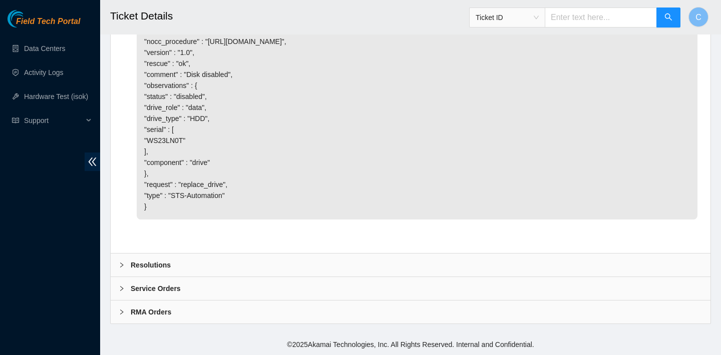
click at [239, 263] on div "Resolutions" at bounding box center [411, 265] width 600 height 23
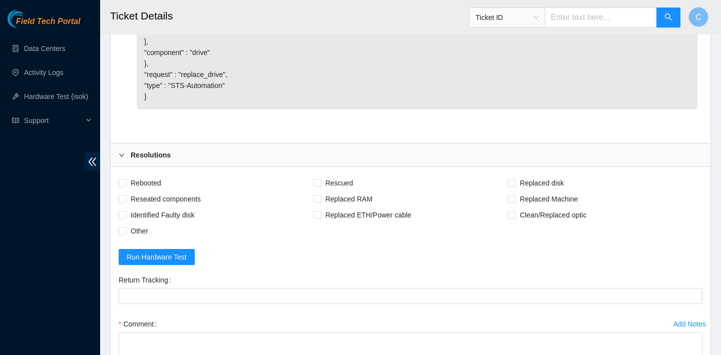
scroll to position [1985, 0]
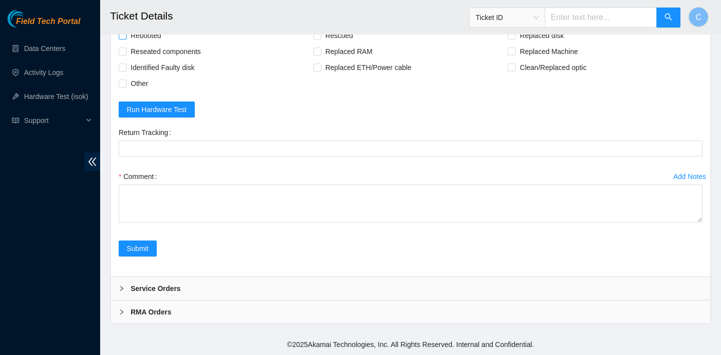
click at [156, 41] on span "Rebooted" at bounding box center [146, 36] width 39 height 16
click at [126, 39] on input "Rebooted" at bounding box center [122, 35] width 7 height 7
checkbox input "true"
click at [517, 44] on span "Replaced disk" at bounding box center [542, 36] width 52 height 16
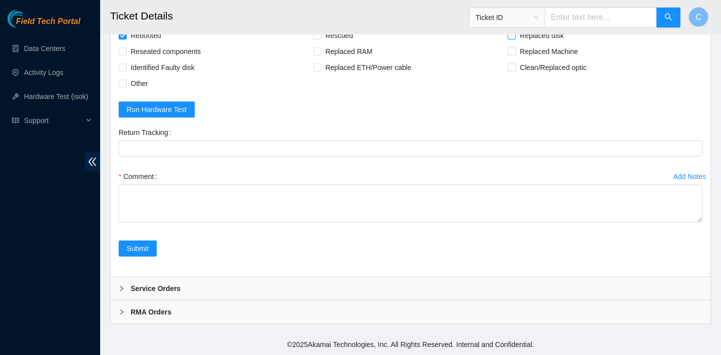
click at [515, 39] on input "Replaced disk" at bounding box center [511, 35] width 7 height 7
checkbox input "true"
click at [342, 44] on span "Rescued" at bounding box center [339, 36] width 36 height 16
click at [320, 39] on input "Rescued" at bounding box center [316, 35] width 7 height 7
checkbox input "true"
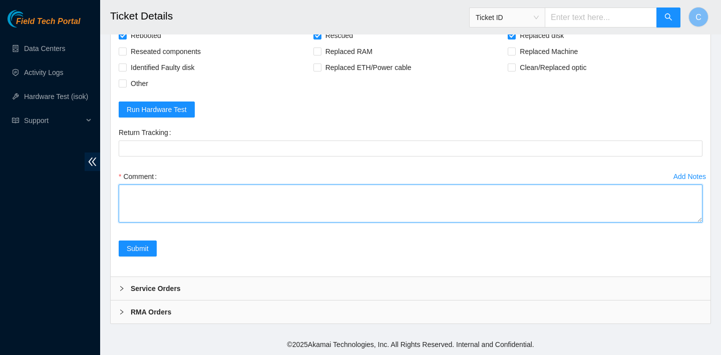
click at [290, 223] on textarea "Comment" at bounding box center [411, 204] width 584 height 38
type textarea "verified SN replaced old disk for new disk SN:WCC135TXFCX8 rebooted rescued reb…"
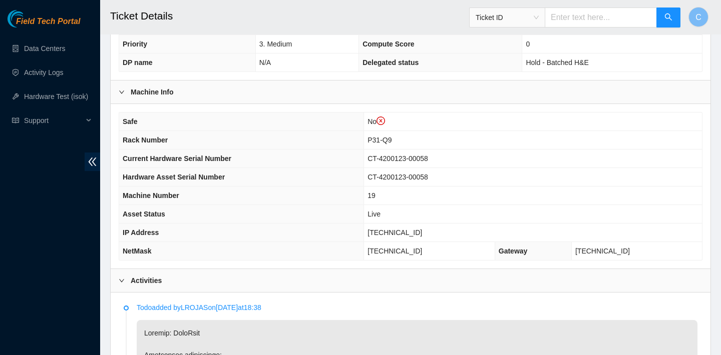
scroll to position [272, 0]
drag, startPoint x: 429, startPoint y: 228, endPoint x: 376, endPoint y: 229, distance: 52.1
click at [376, 229] on td "23.62.155.113" at bounding box center [533, 232] width 338 height 19
copy span "23.62.155.113"
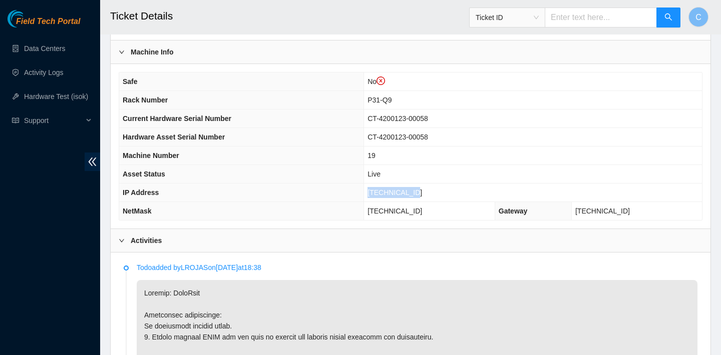
scroll to position [184, 0]
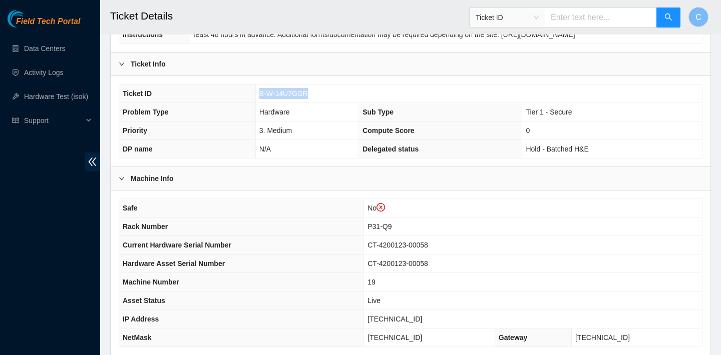
drag, startPoint x: 312, startPoint y: 92, endPoint x: 259, endPoint y: 91, distance: 52.6
click at [259, 91] on td "B-W-14U7GGR" at bounding box center [478, 94] width 447 height 19
copy span "B-W-14U7GGR"
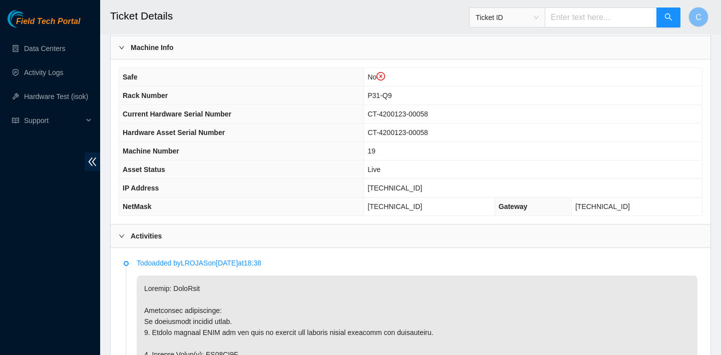
scroll to position [324, 0]
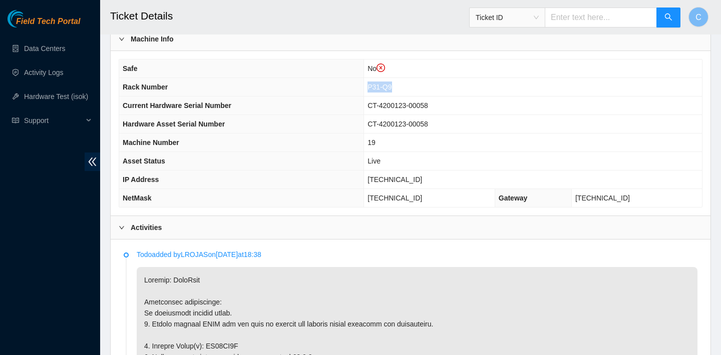
drag, startPoint x: 404, startPoint y: 87, endPoint x: 378, endPoint y: 89, distance: 26.7
click at [378, 89] on td "P31-Q9" at bounding box center [533, 87] width 338 height 19
copy span "P31-Q9"
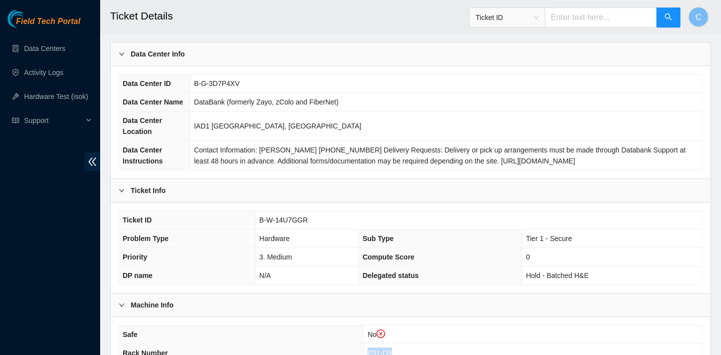
scroll to position [53, 0]
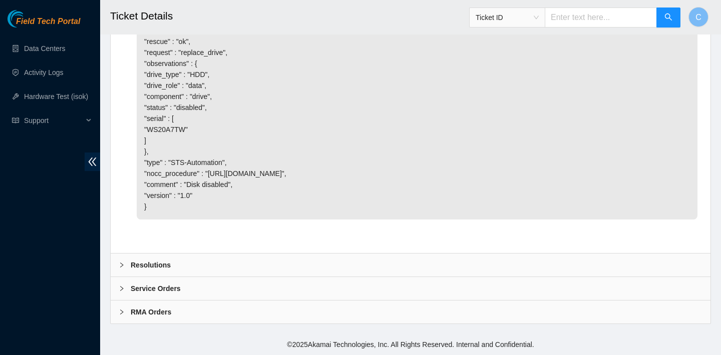
scroll to position [1836, 0]
click at [219, 264] on div "Resolutions" at bounding box center [411, 265] width 600 height 23
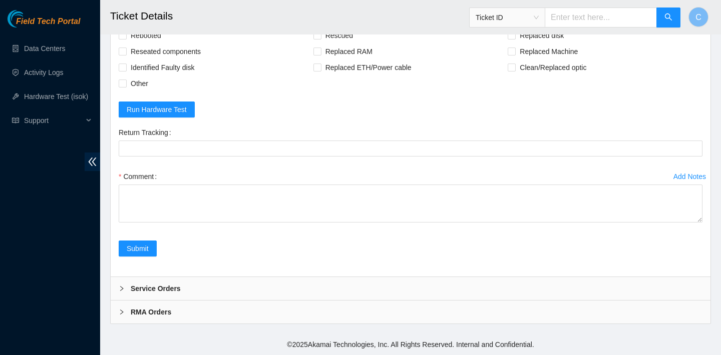
scroll to position [2054, 0]
click at [153, 44] on span "Rebooted" at bounding box center [146, 36] width 39 height 16
click at [126, 39] on input "Rebooted" at bounding box center [122, 35] width 7 height 7
checkbox input "true"
click at [534, 44] on span "Replaced disk" at bounding box center [542, 36] width 52 height 16
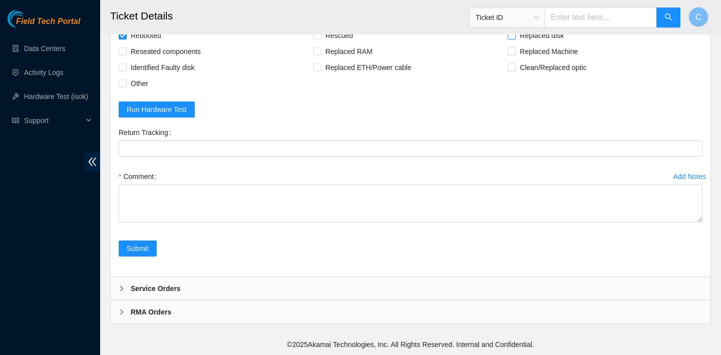
click at [515, 39] on input "Replaced disk" at bounding box center [511, 35] width 7 height 7
checkbox input "true"
click at [334, 44] on span "Rescued" at bounding box center [339, 36] width 36 height 16
click at [320, 39] on input "Rescued" at bounding box center [316, 35] width 7 height 7
checkbox input "true"
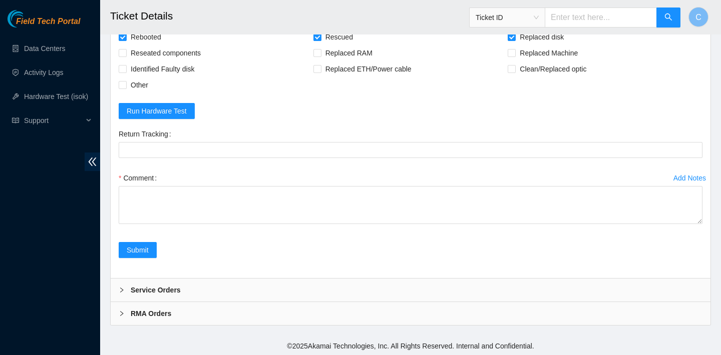
scroll to position [2094, 0]
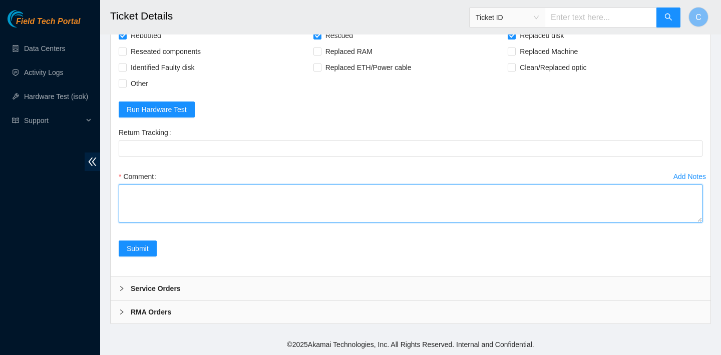
click at [231, 209] on textarea "Comment" at bounding box center [411, 204] width 584 height 38
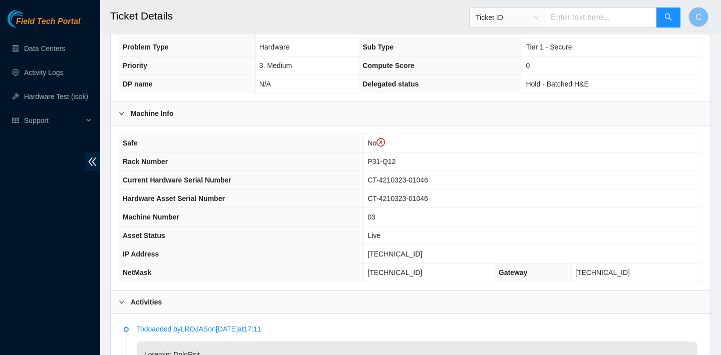
scroll to position [250, 0]
drag, startPoint x: 428, startPoint y: 255, endPoint x: 382, endPoint y: 249, distance: 45.4
click at [382, 249] on td "23.205.69.33" at bounding box center [533, 254] width 338 height 19
copy span "23.205.69.33"
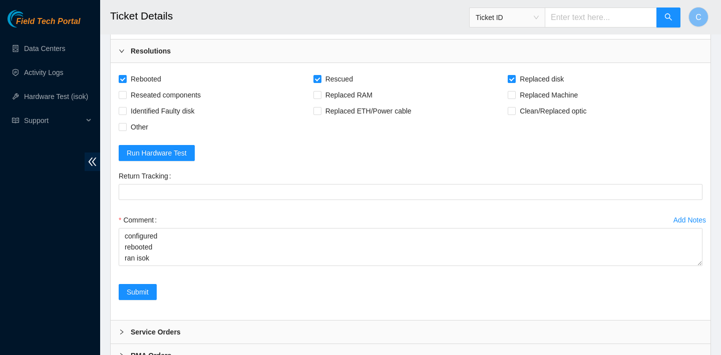
scroll to position [2094, 0]
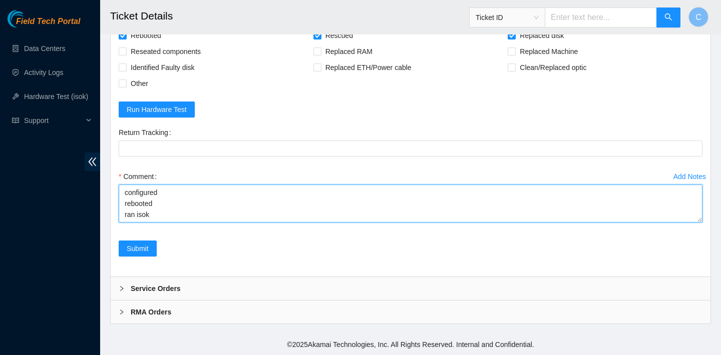
click at [165, 217] on textarea "verified SN replaced old disk with new disk SN:YQPK9F1FJKA rebooted rescued reb…" at bounding box center [411, 204] width 584 height 38
paste textarea "23.205.69.33 : passed: ok"
type textarea "verified SN replaced old disk with new disk SN:YQPK9F1FJKA rebooted rescued reb…"
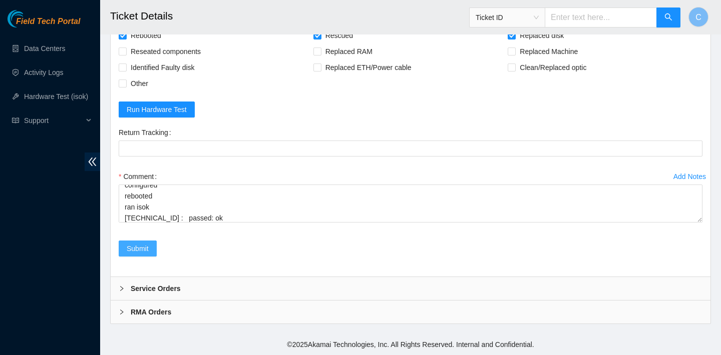
click at [147, 251] on span "Submit" at bounding box center [138, 248] width 22 height 11
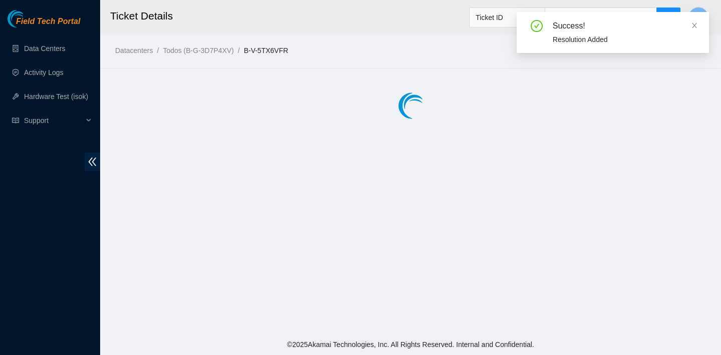
scroll to position [0, 0]
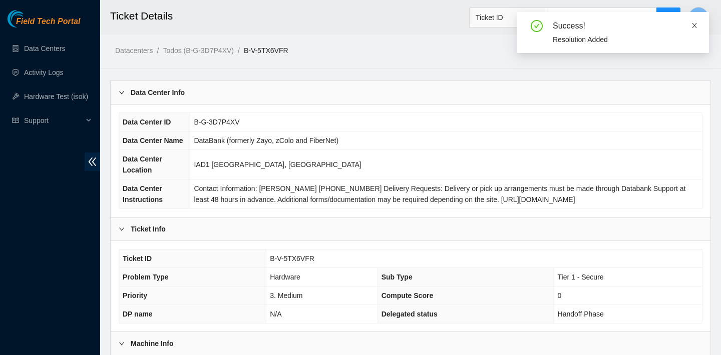
click at [694, 24] on icon "close" at bounding box center [694, 25] width 7 height 7
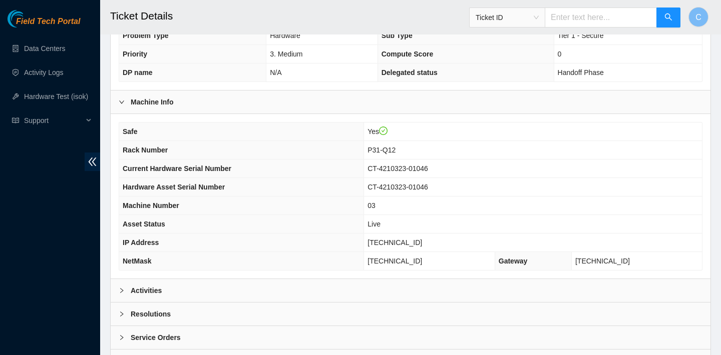
scroll to position [291, 0]
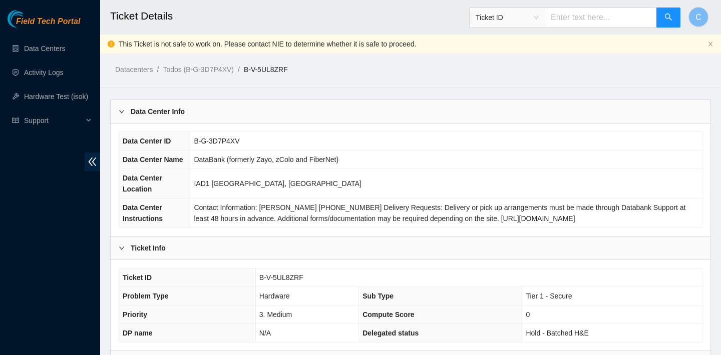
scroll to position [817, 0]
